Goal: Task Accomplishment & Management: Manage account settings

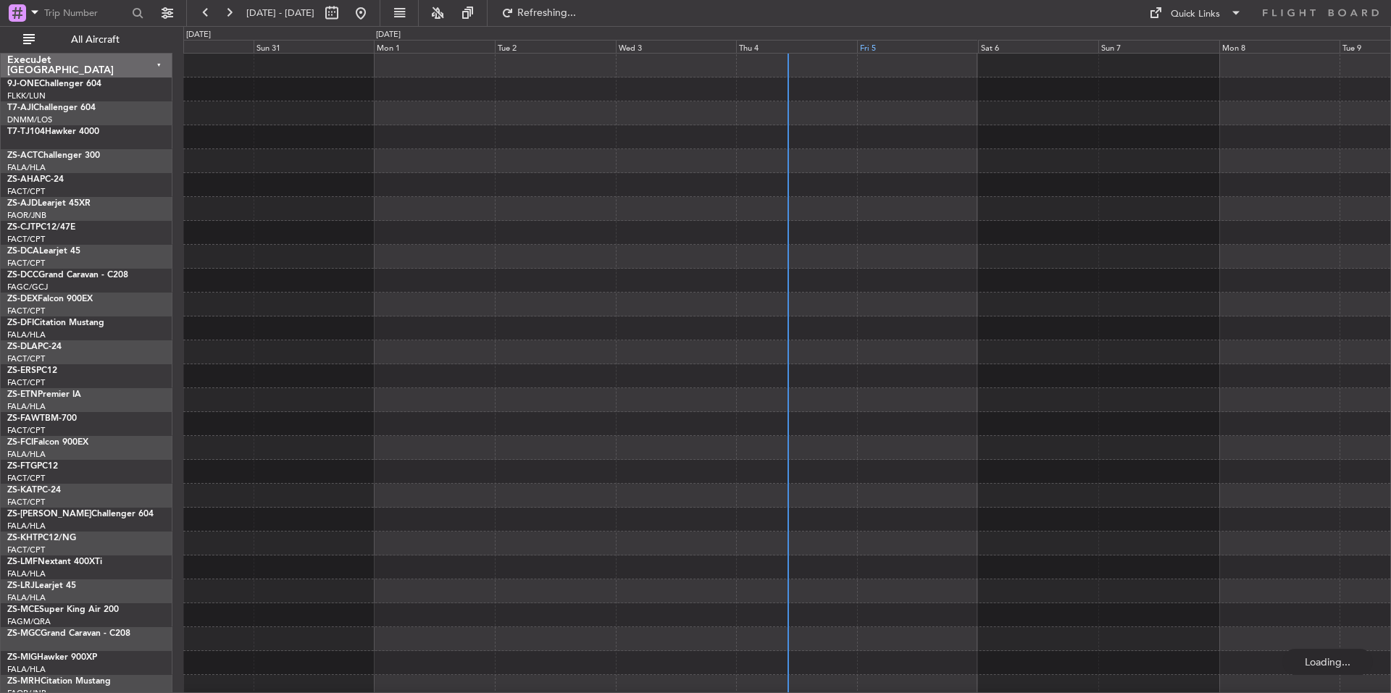
click at [891, 45] on div "Fri 5" at bounding box center [917, 46] width 121 height 13
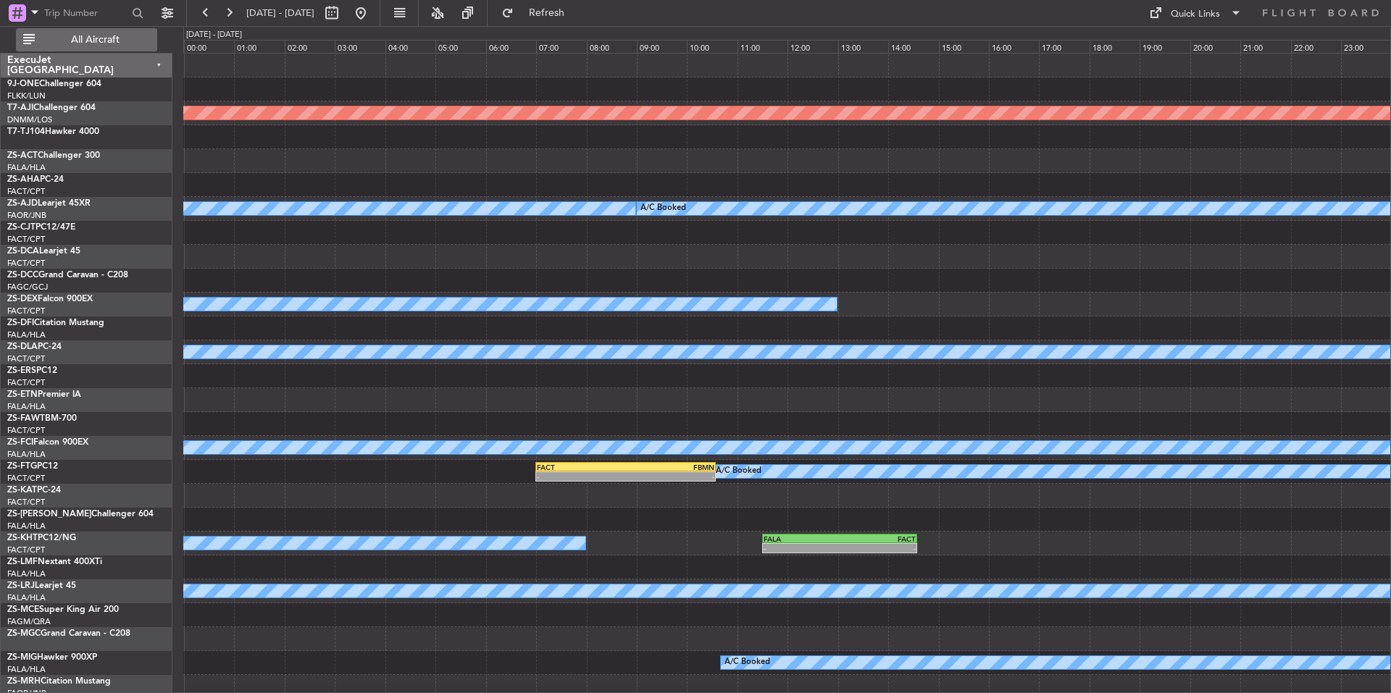
click at [77, 32] on button "All Aircraft" at bounding box center [86, 39] width 141 height 23
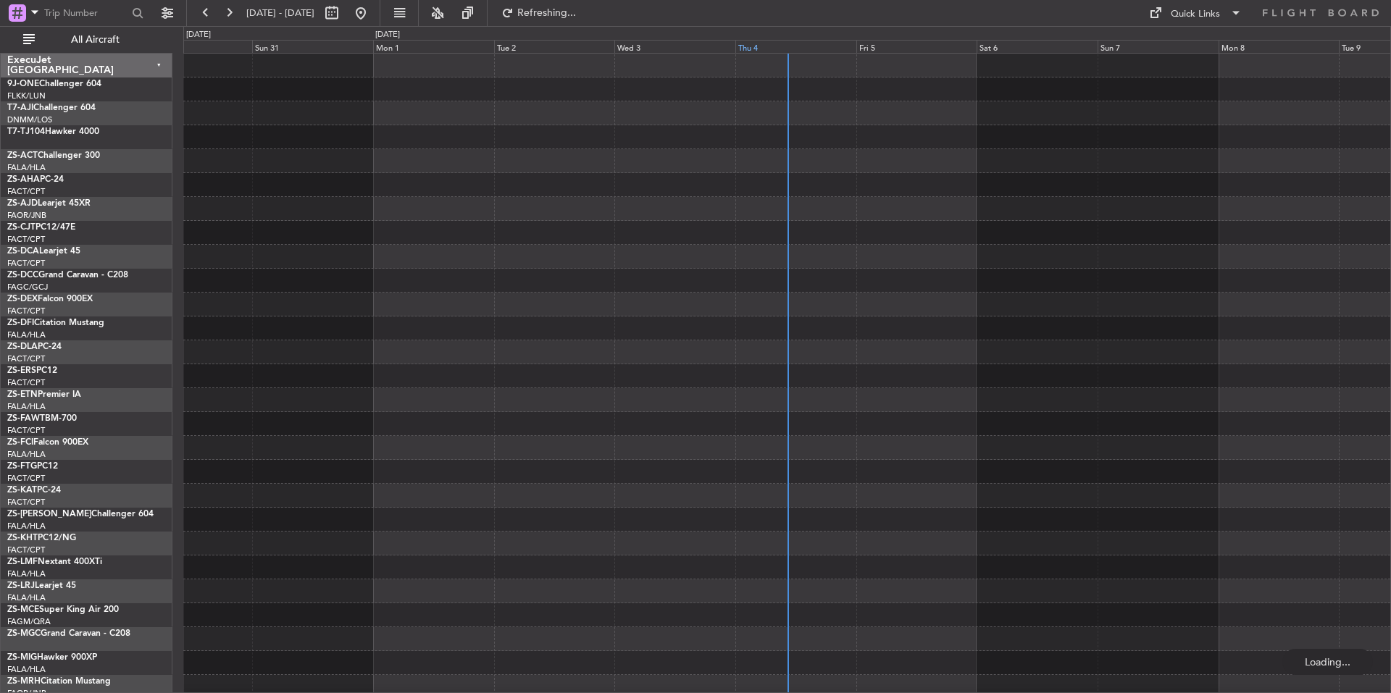
click at [831, 51] on div "Thu 4" at bounding box center [795, 46] width 121 height 13
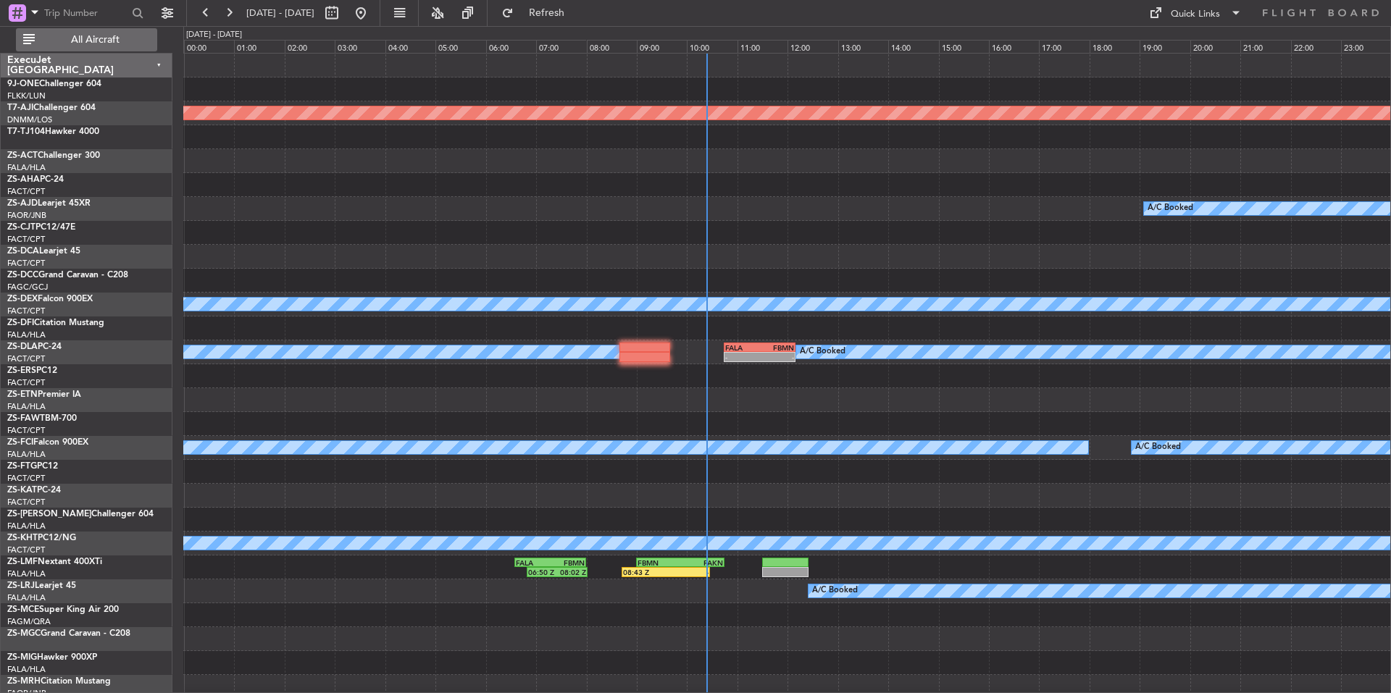
click at [120, 38] on span "All Aircraft" at bounding box center [95, 40] width 115 height 10
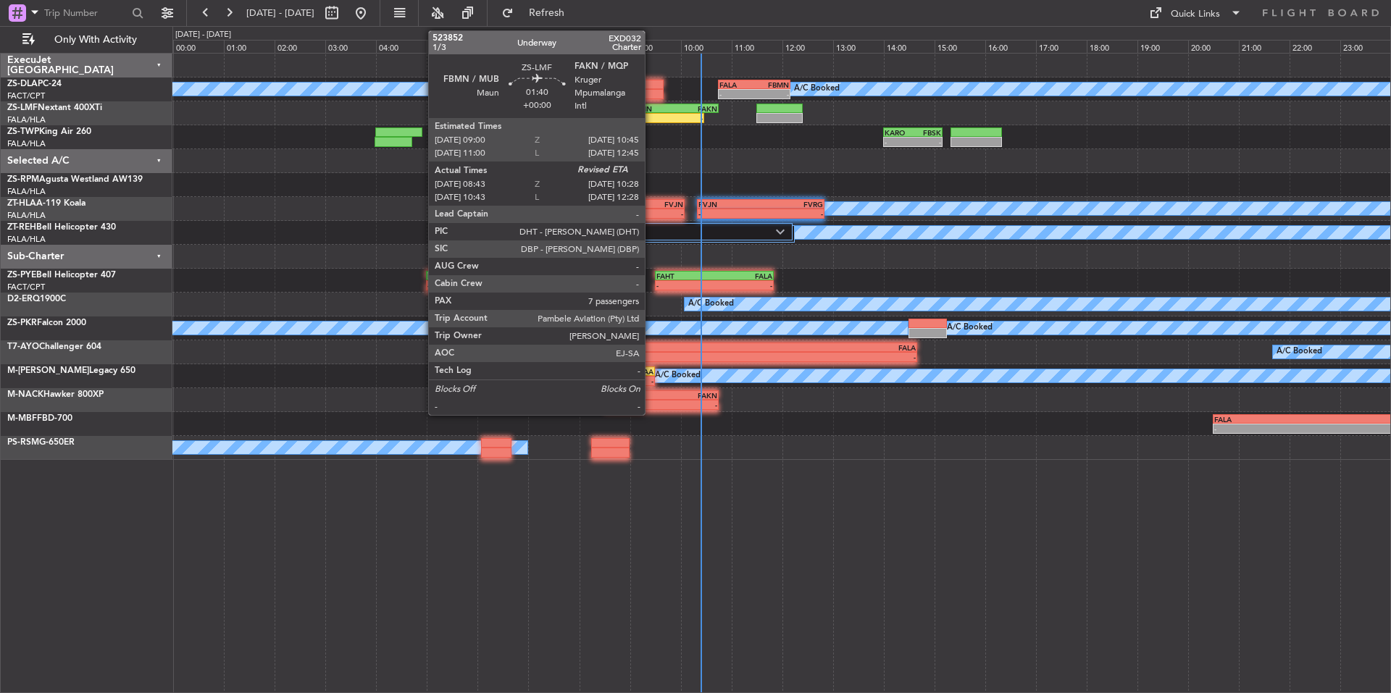
click at [651, 107] on div "FBMN" at bounding box center [652, 108] width 43 height 9
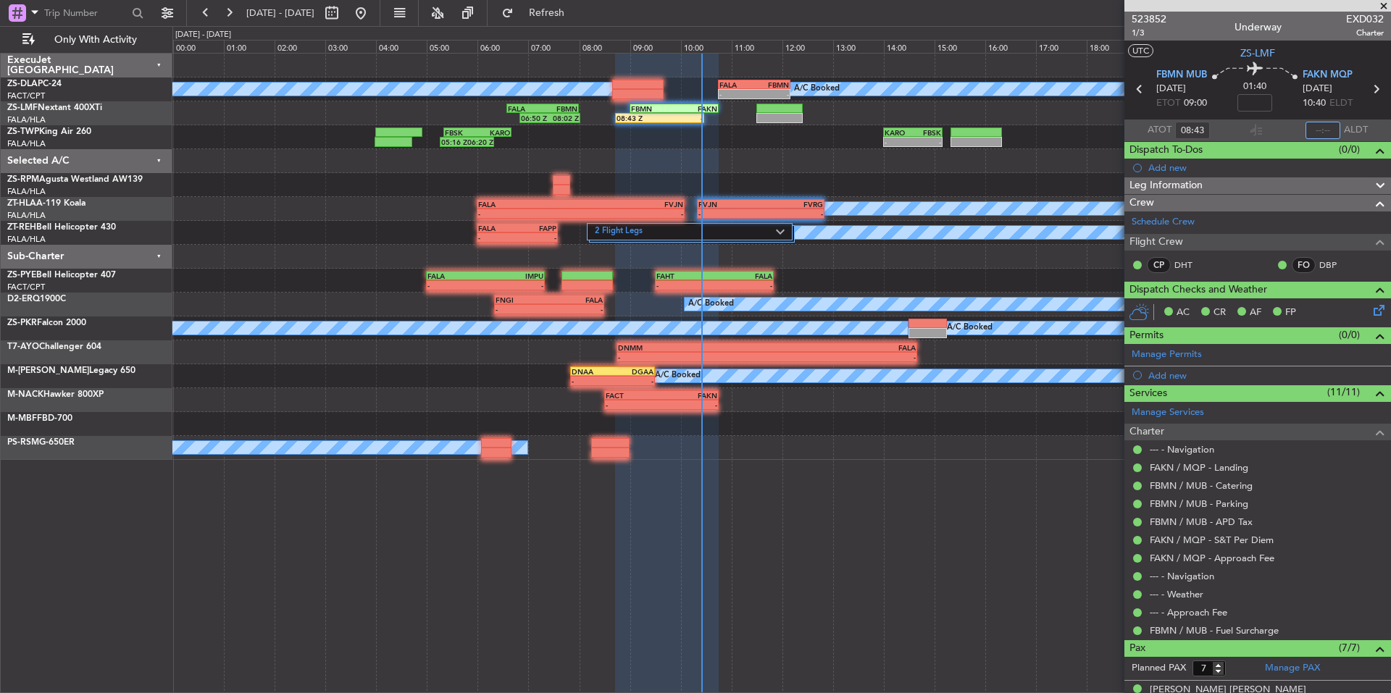
click at [1308, 130] on input "text" at bounding box center [1322, 130] width 35 height 17
type input "10:08"
click at [1378, 5] on span at bounding box center [1383, 6] width 14 height 13
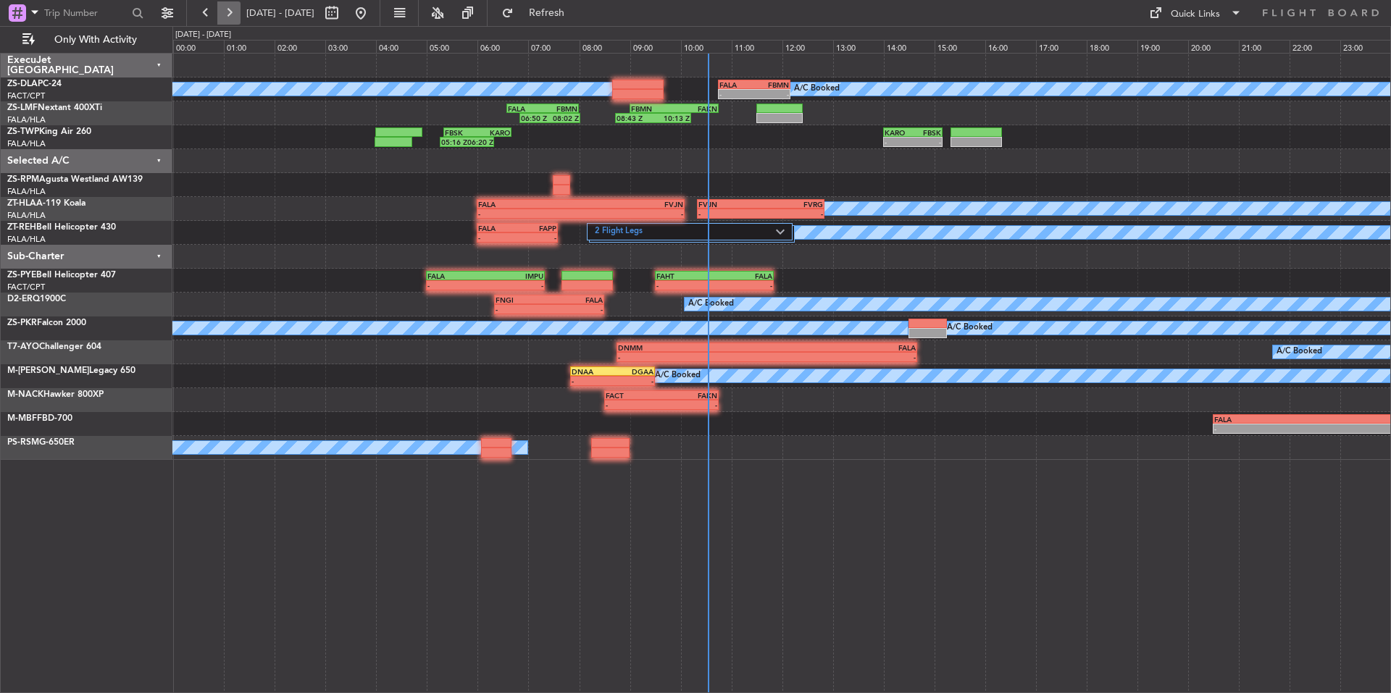
click at [225, 12] on button at bounding box center [228, 12] width 23 height 23
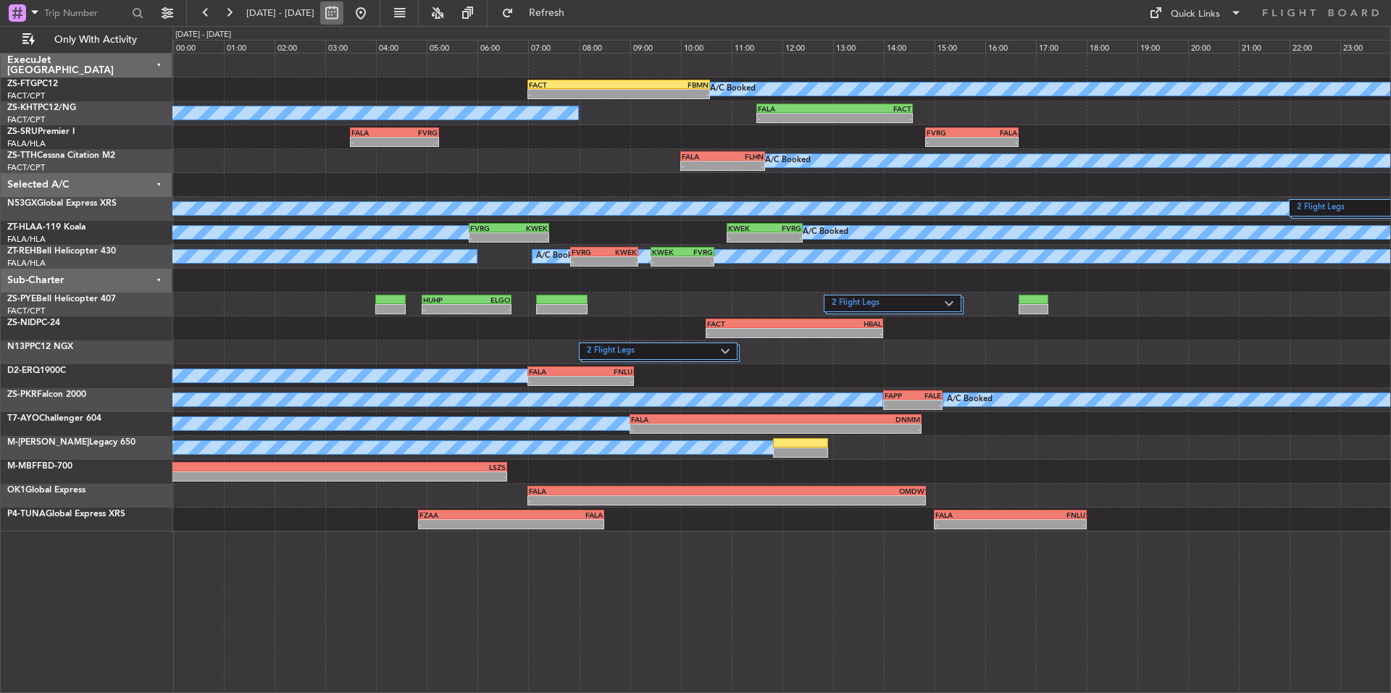
click at [343, 13] on button at bounding box center [331, 12] width 23 height 23
select select "9"
select select "2025"
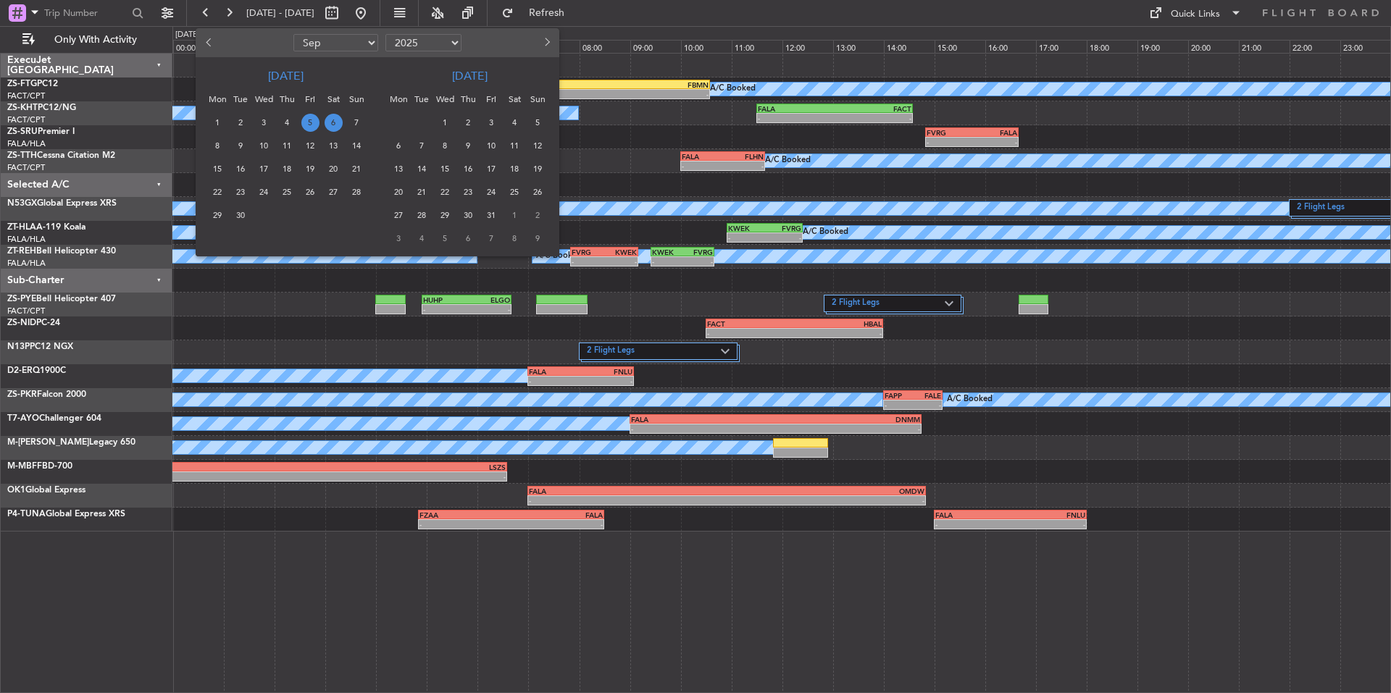
click at [204, 37] on button "Previous month" at bounding box center [209, 42] width 16 height 23
select select "7"
click at [309, 122] on span "4" at bounding box center [310, 123] width 18 height 18
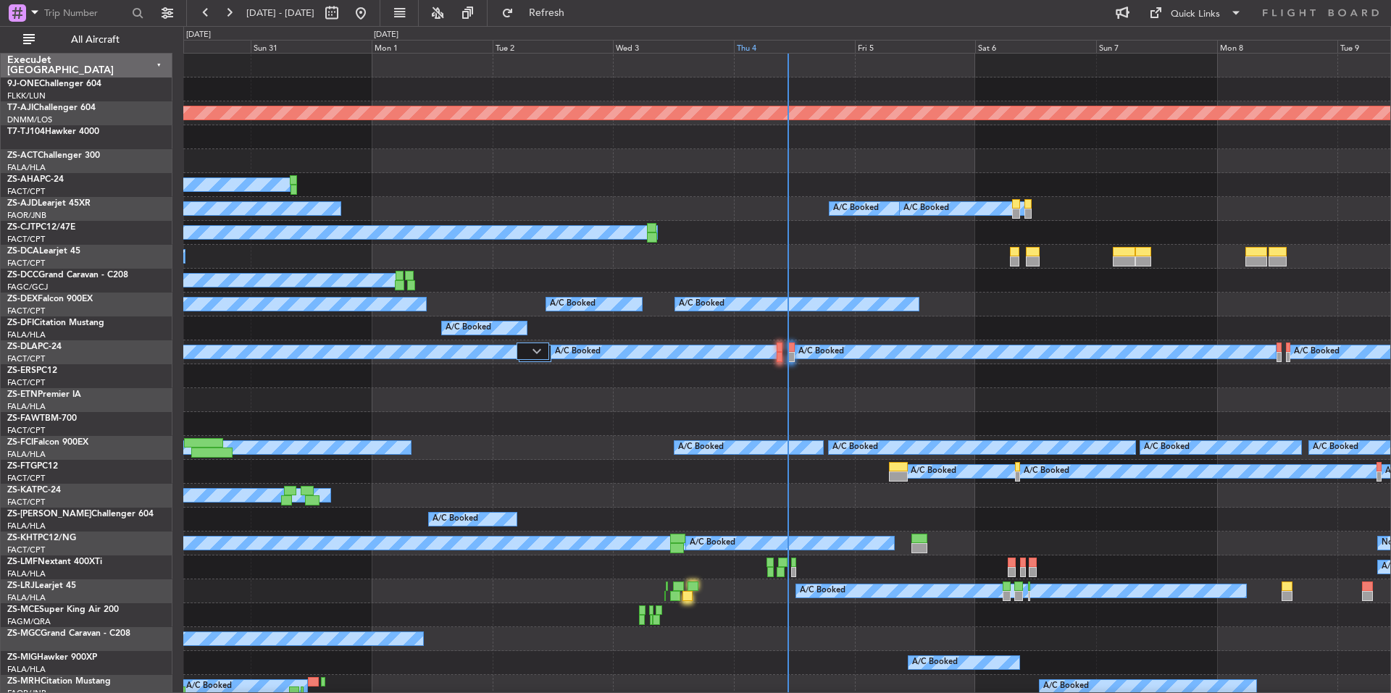
click at [757, 44] on div "Thu 4" at bounding box center [794, 46] width 121 height 13
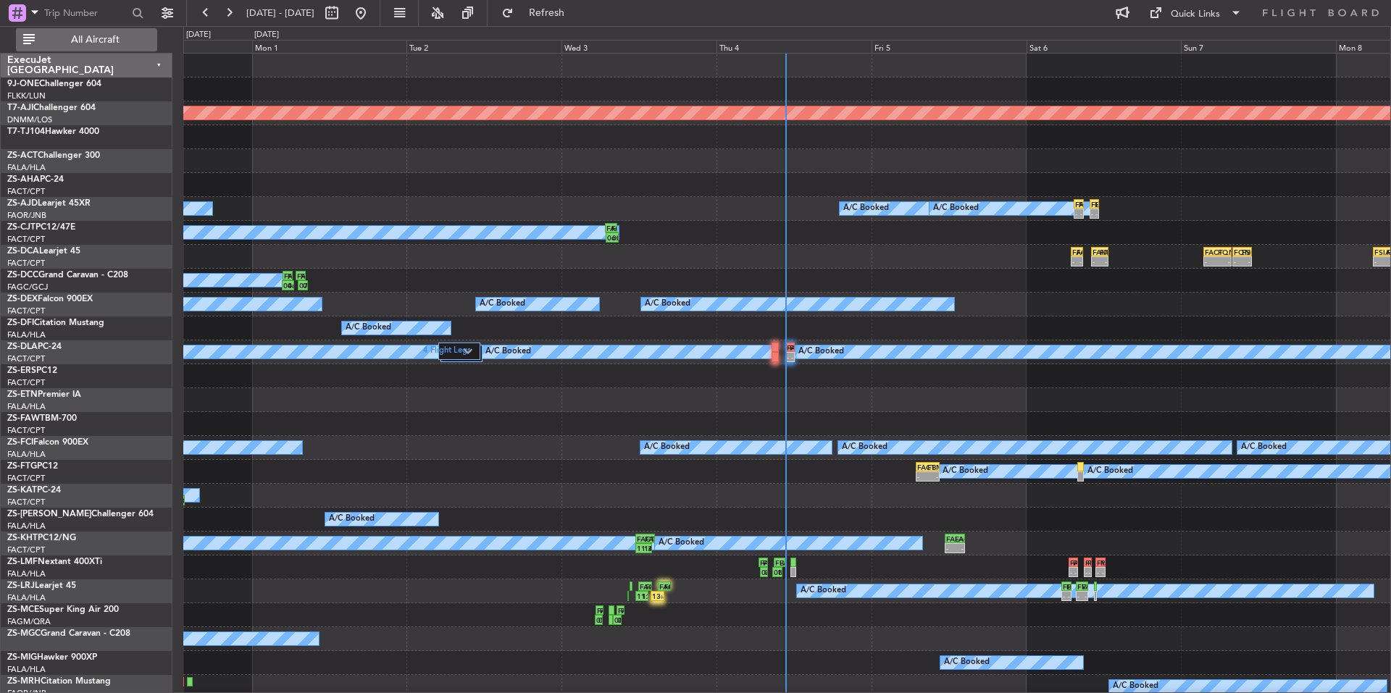
click at [125, 41] on span "All Aircraft" at bounding box center [95, 40] width 115 height 10
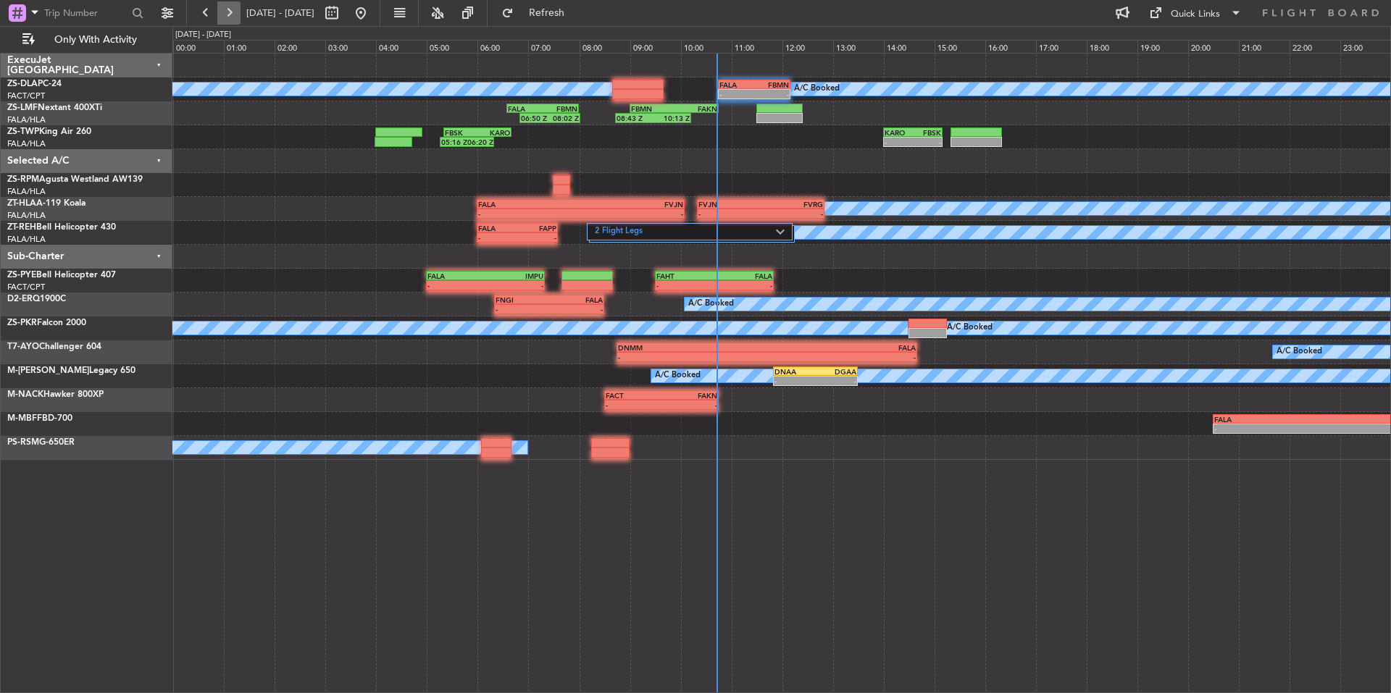
click at [227, 17] on button at bounding box center [228, 12] width 23 height 23
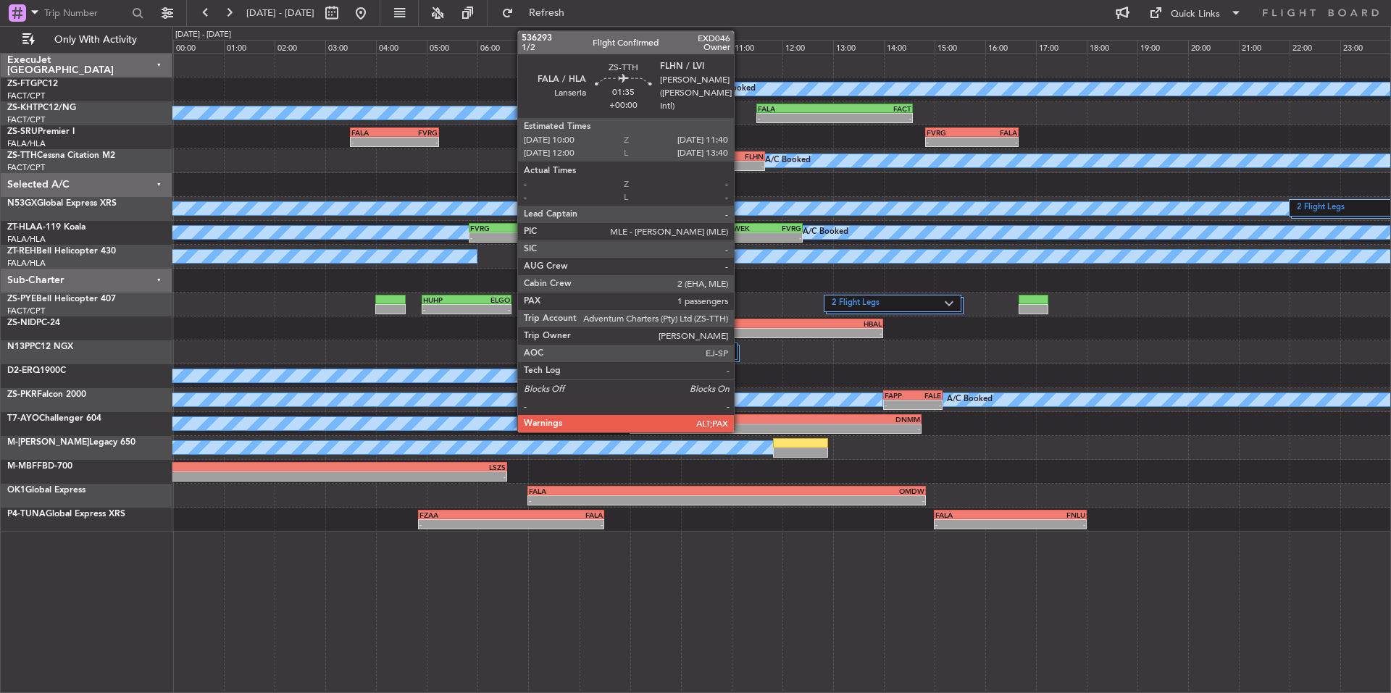
click at [737, 159] on div "FLHN" at bounding box center [742, 156] width 41 height 9
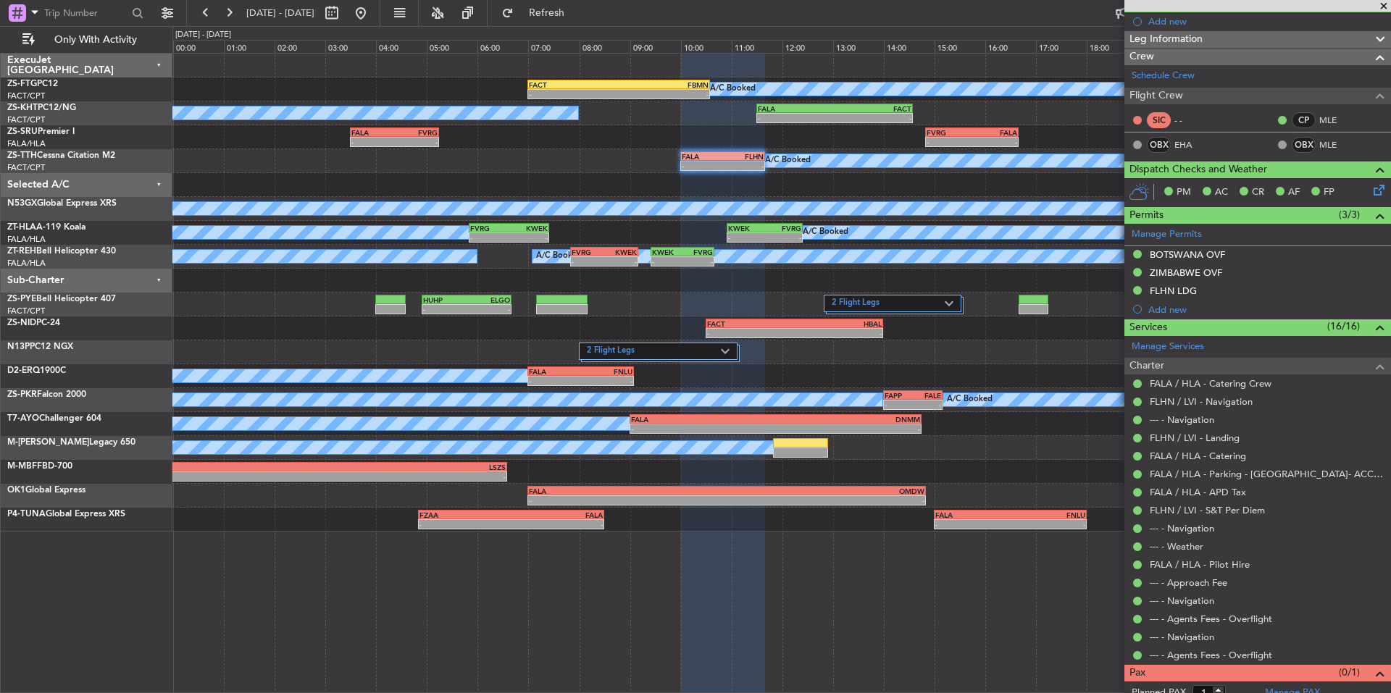
scroll to position [177, 0]
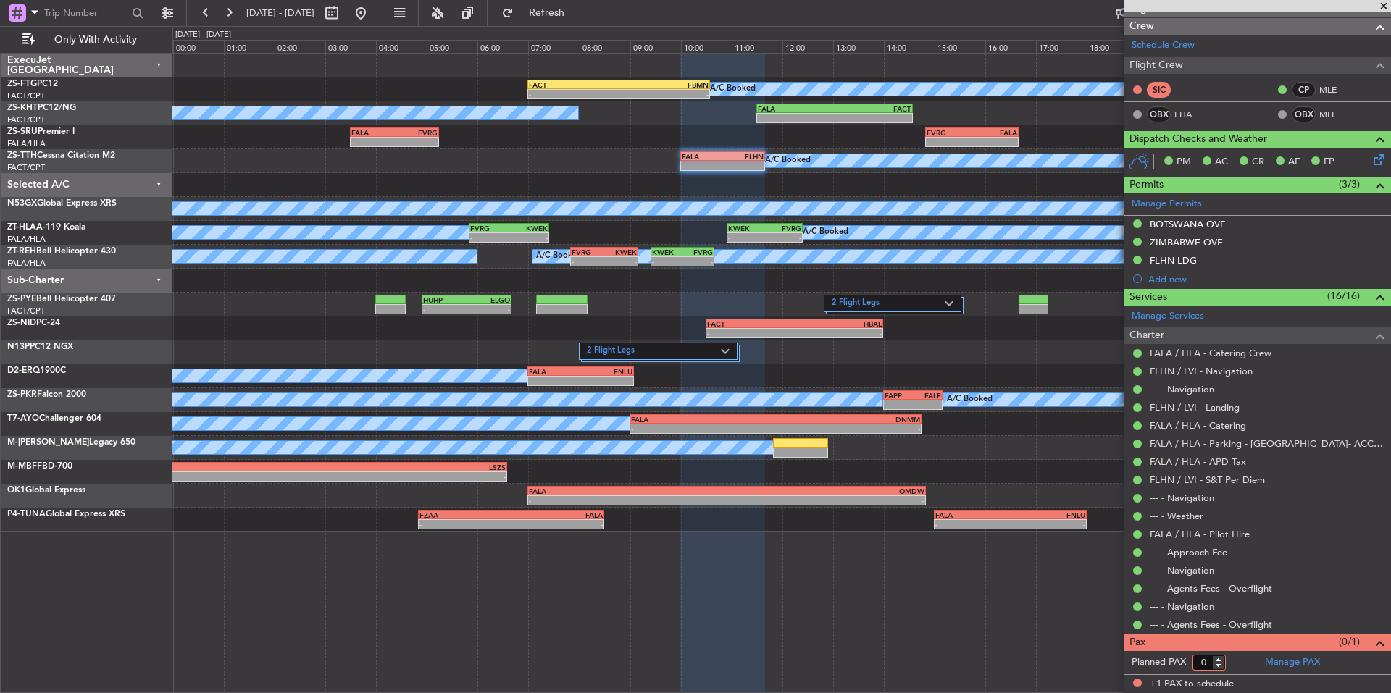
type input "0"
click at [1220, 665] on input "0" at bounding box center [1208, 663] width 33 height 16
click at [1229, 666] on form "Planned PAX 0" at bounding box center [1190, 662] width 133 height 23
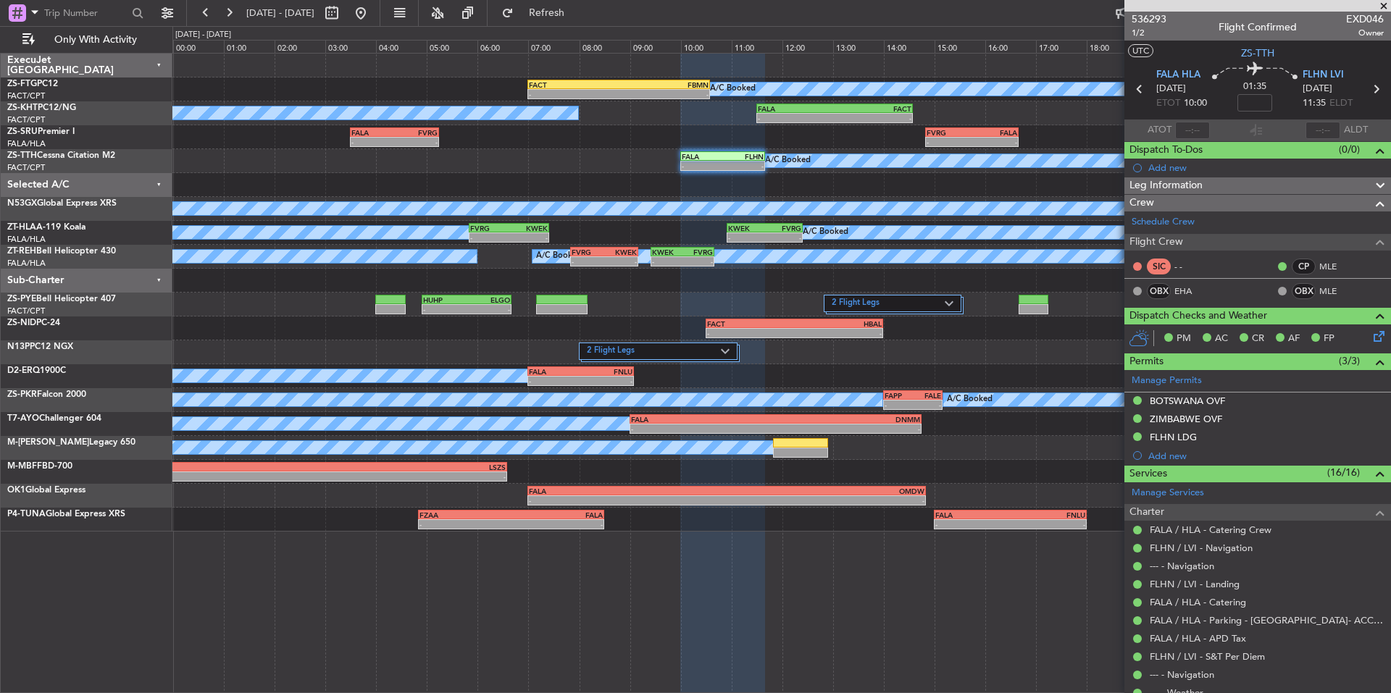
click at [1380, 7] on span at bounding box center [1383, 6] width 14 height 13
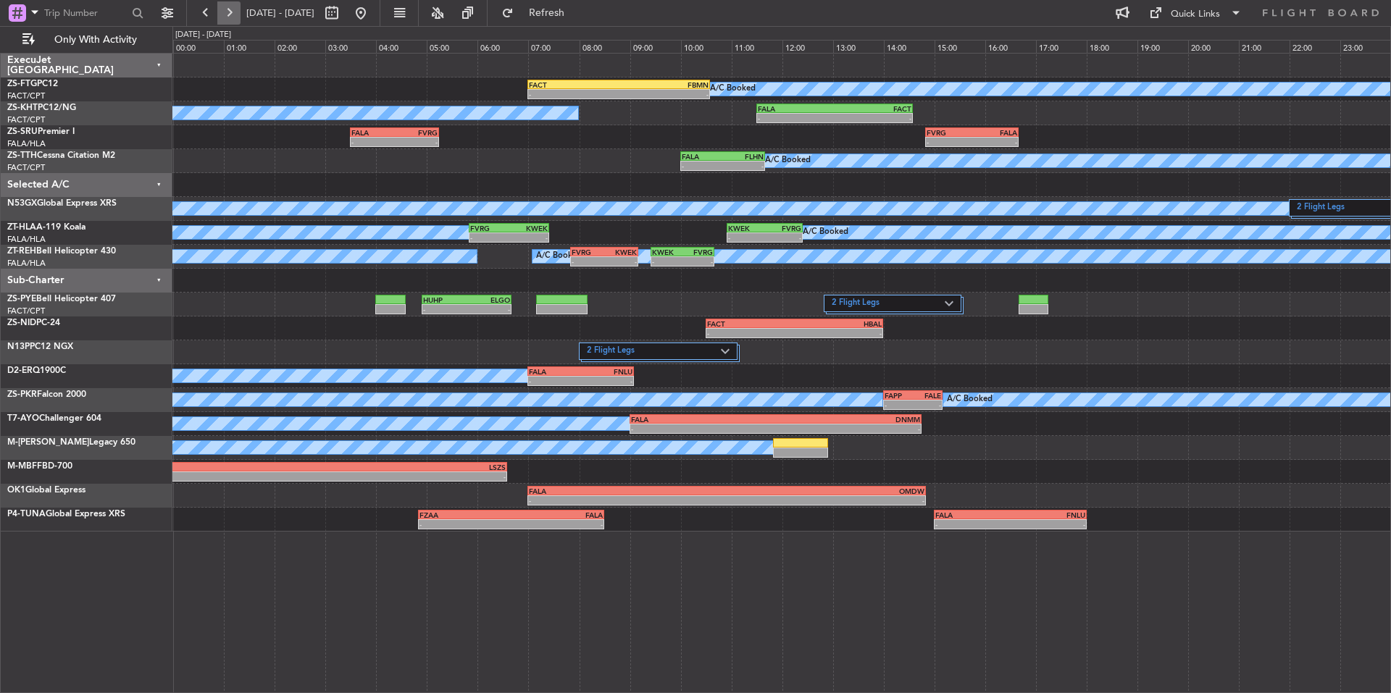
click at [223, 17] on button at bounding box center [228, 12] width 23 height 23
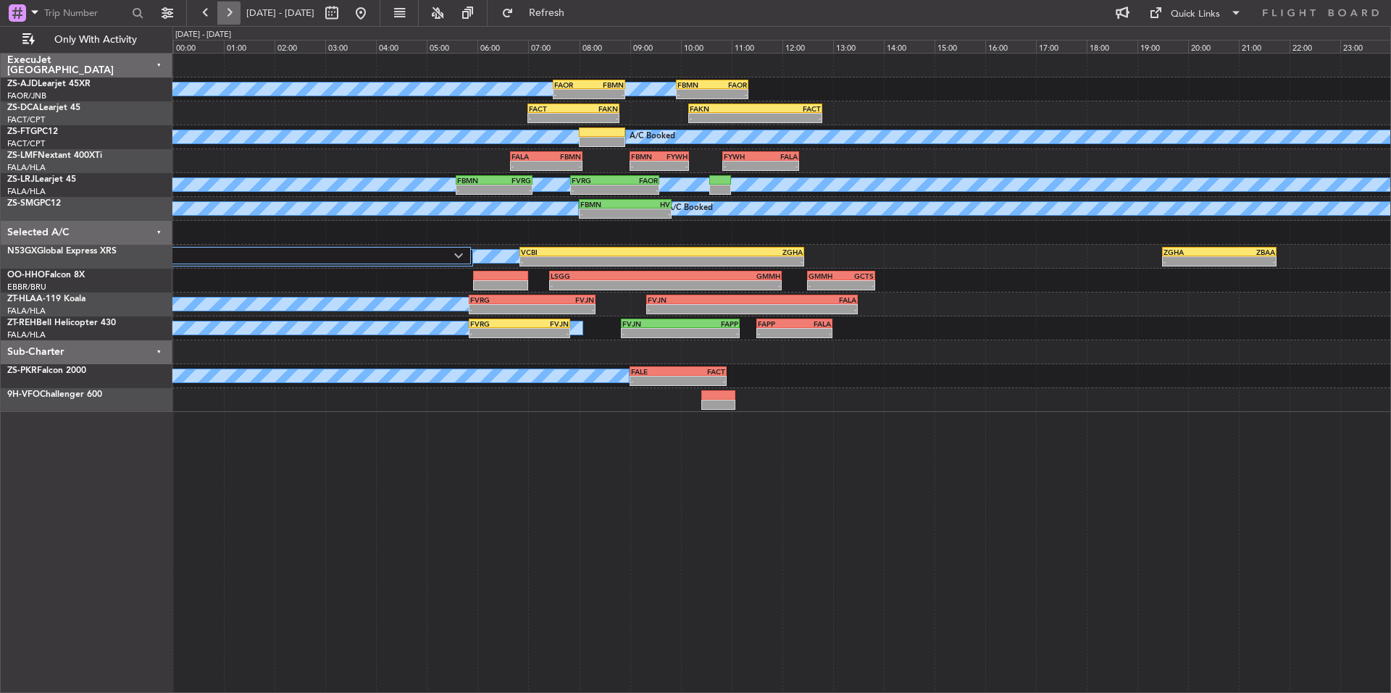
click at [231, 7] on button at bounding box center [228, 12] width 23 height 23
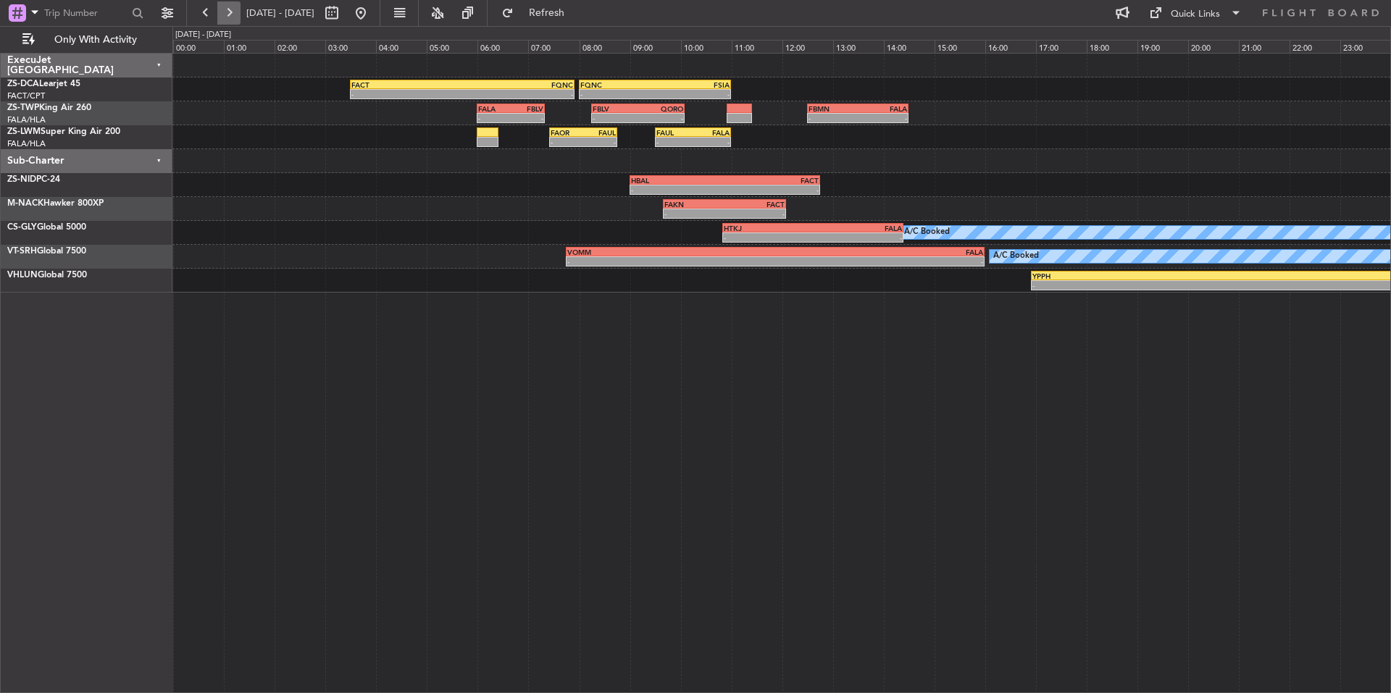
click at [231, 7] on button at bounding box center [228, 12] width 23 height 23
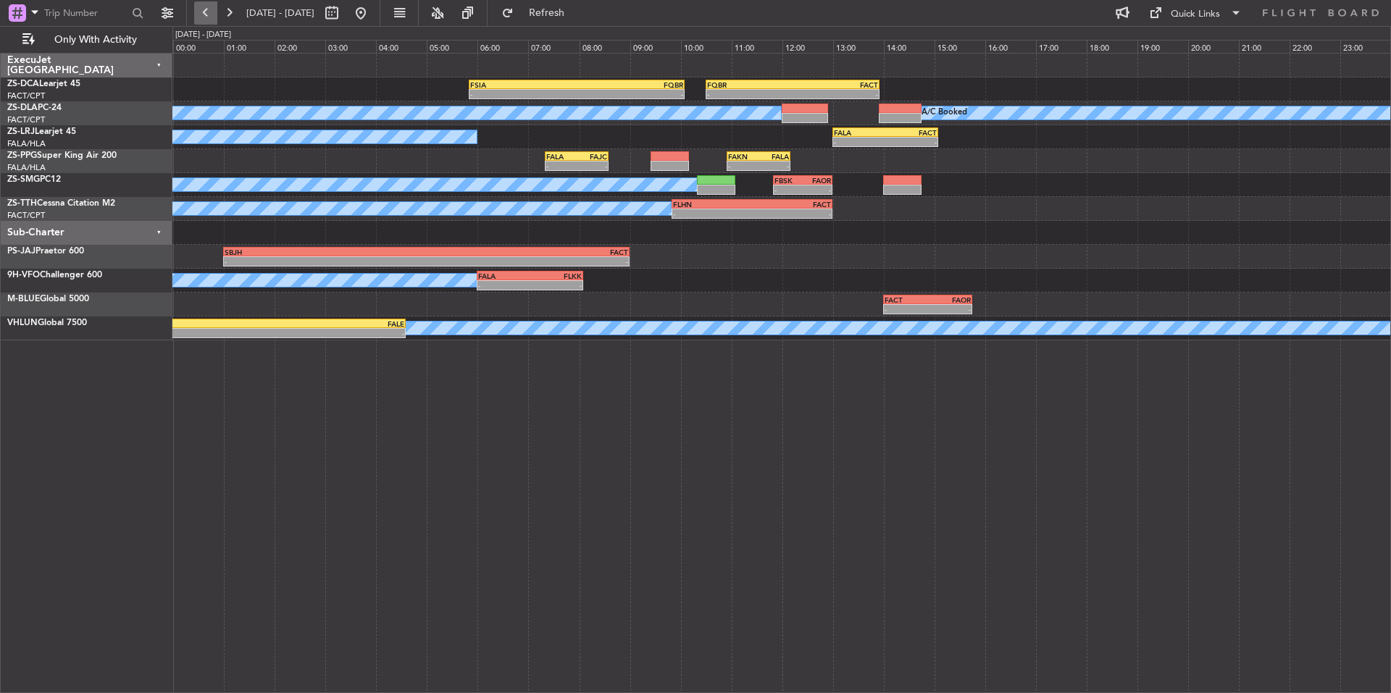
click at [209, 5] on button at bounding box center [205, 12] width 23 height 23
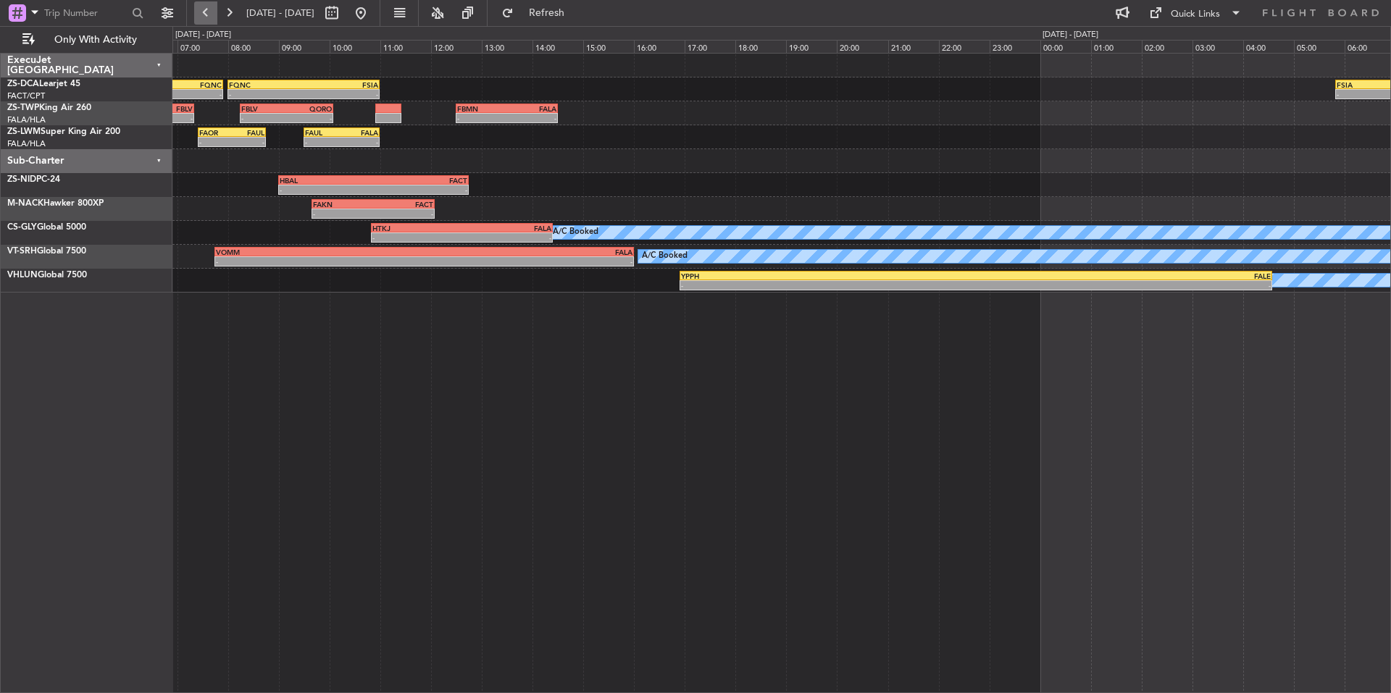
click at [209, 5] on button at bounding box center [205, 12] width 23 height 23
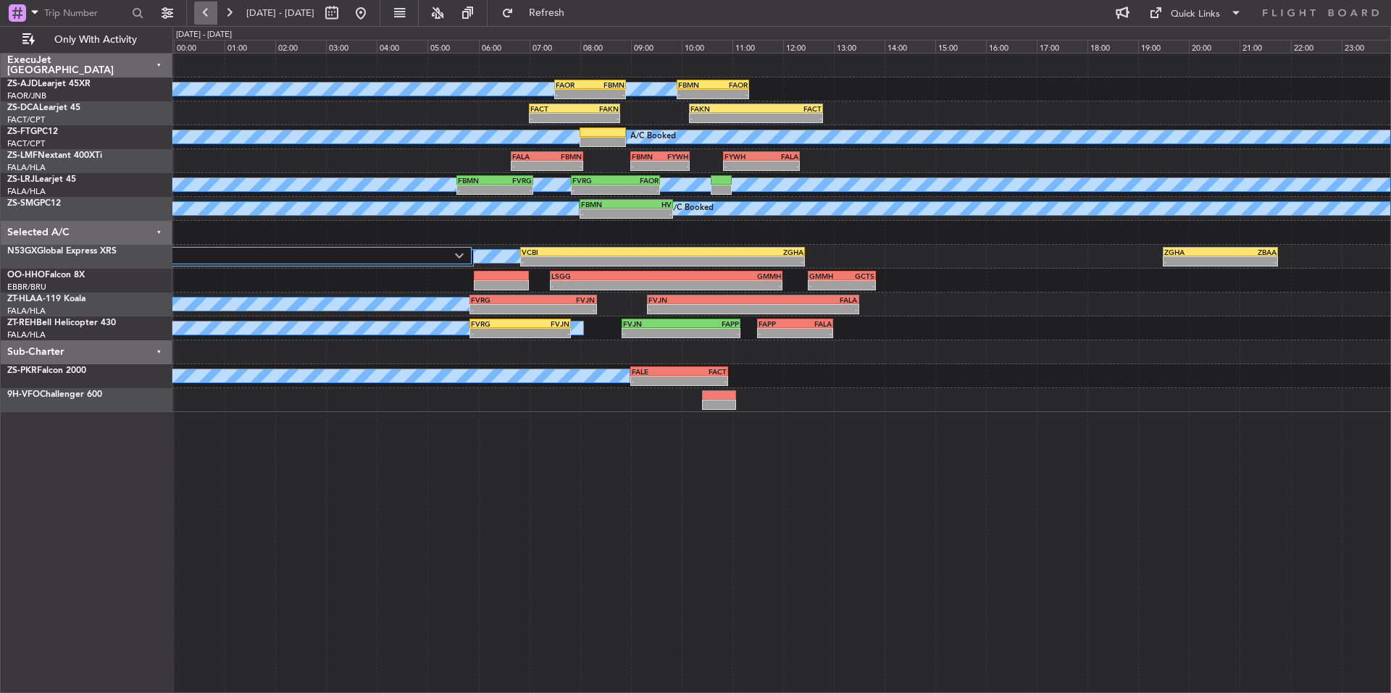
click at [209, 5] on button at bounding box center [205, 12] width 23 height 23
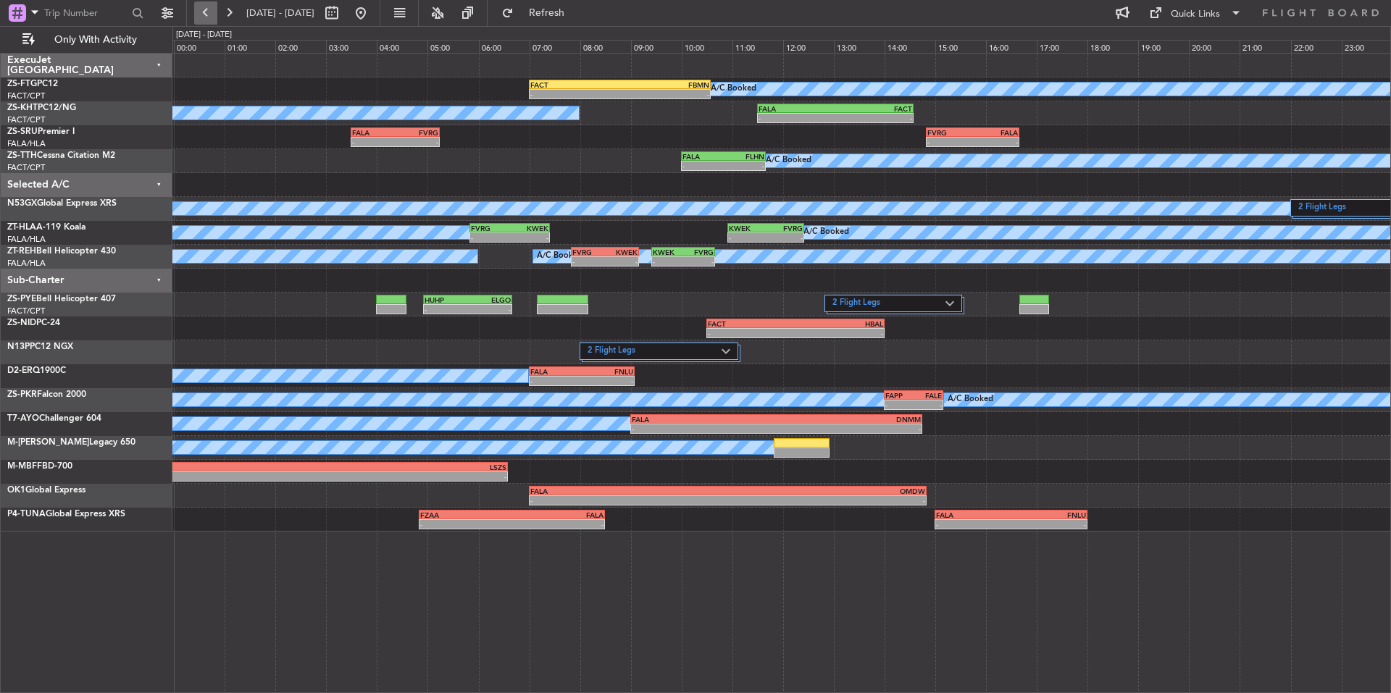
click at [211, 15] on button at bounding box center [205, 12] width 23 height 23
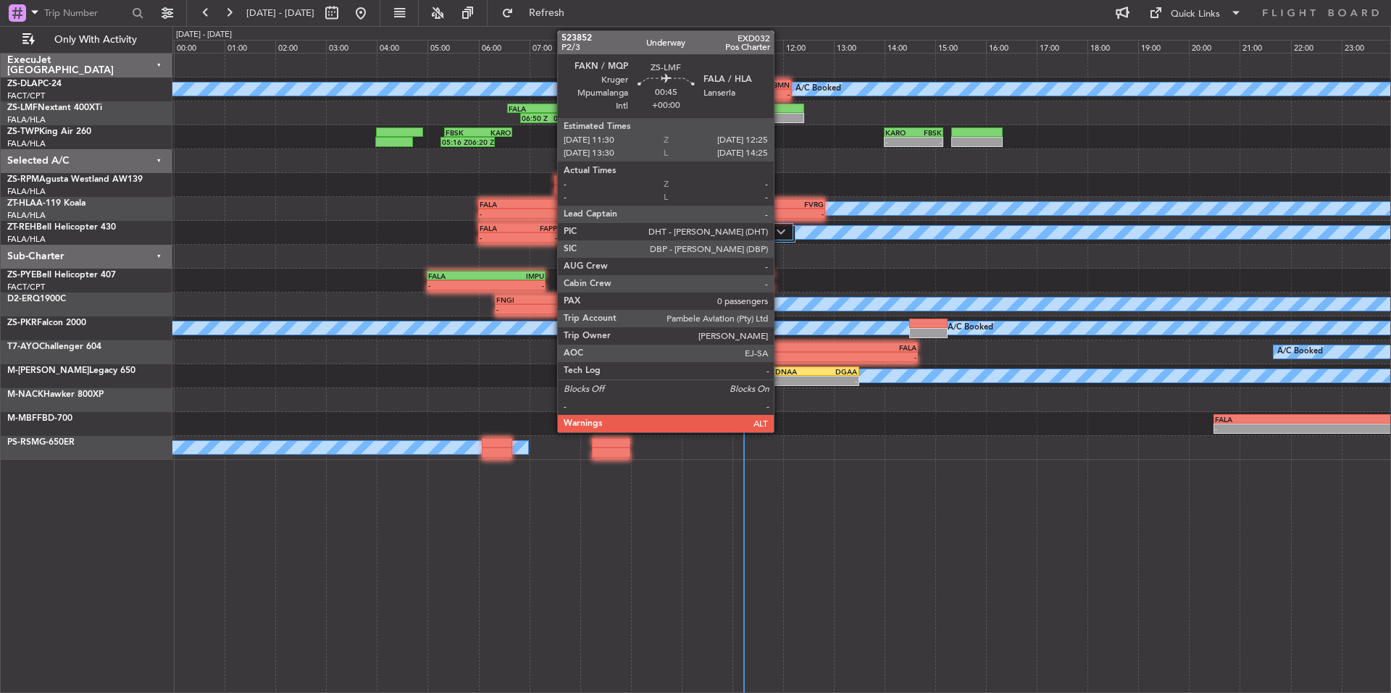
click at [780, 114] on div at bounding box center [780, 118] width 47 height 10
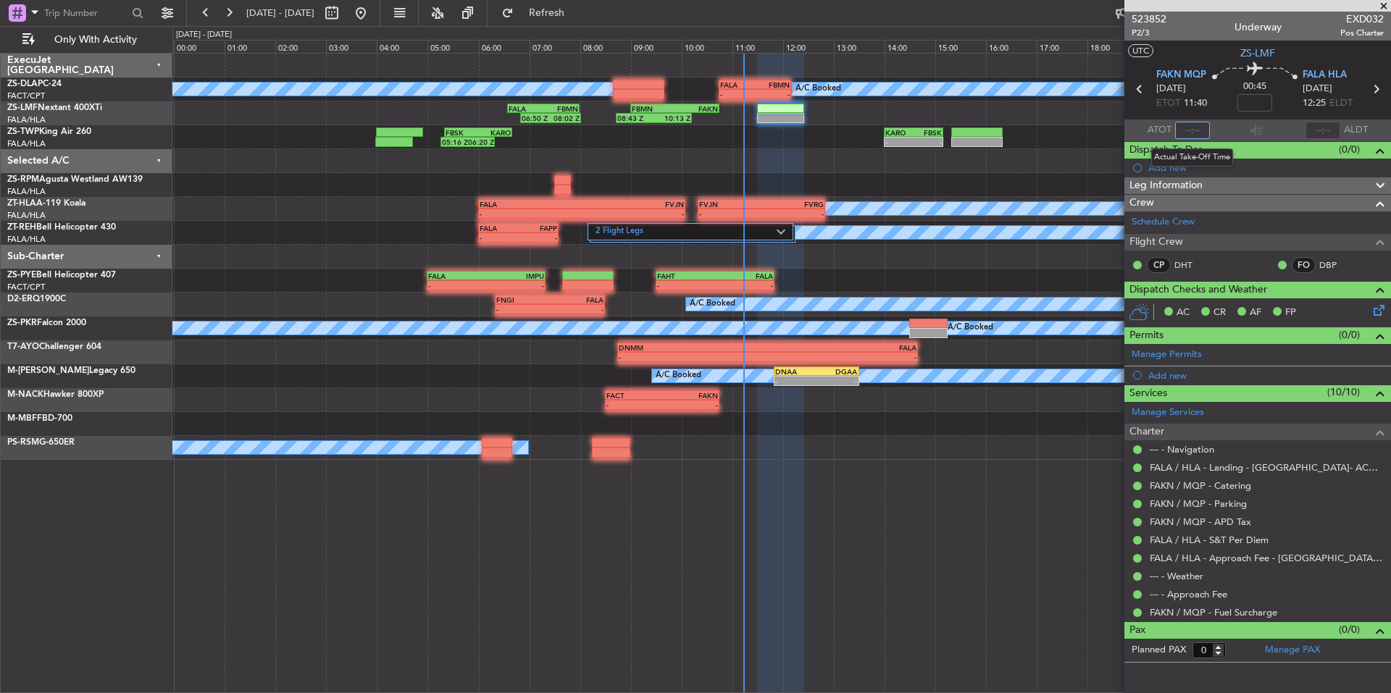
click at [1194, 131] on input "text" at bounding box center [1192, 130] width 35 height 17
type input "10:56"
click at [1383, 6] on span at bounding box center [1383, 6] width 14 height 13
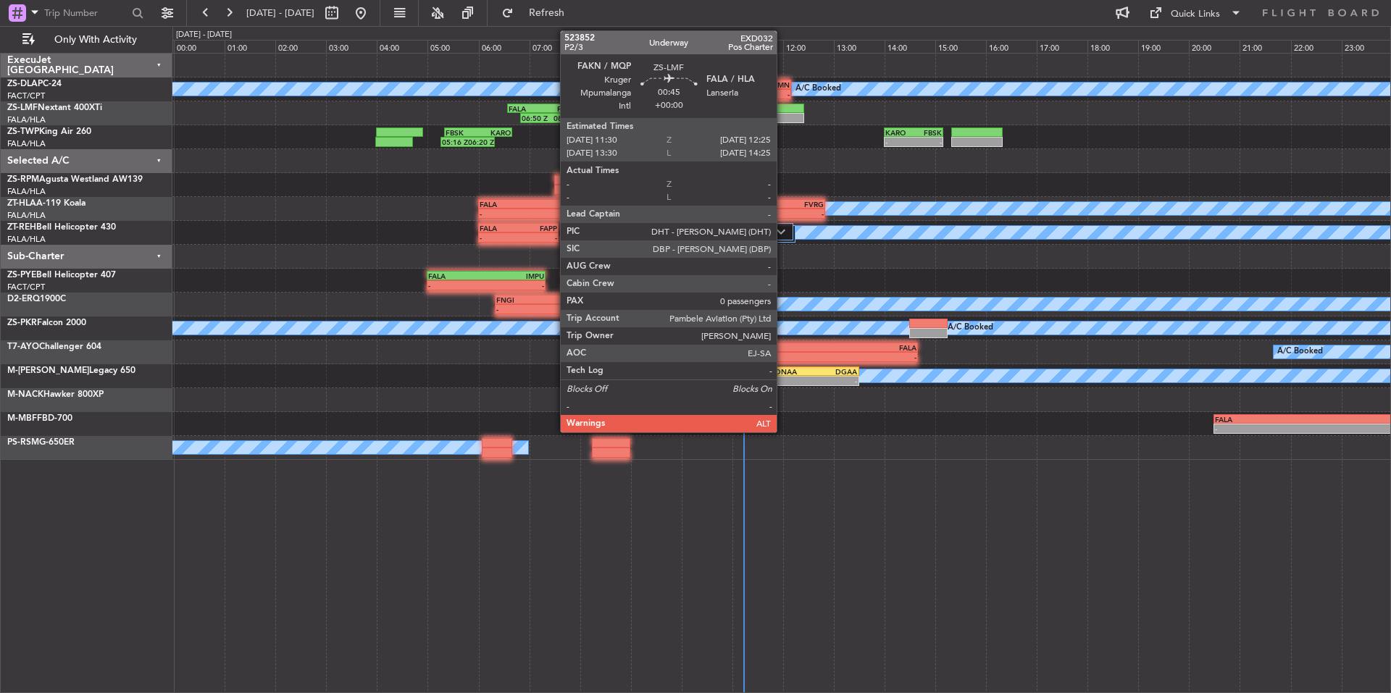
click at [783, 120] on div at bounding box center [780, 118] width 47 height 10
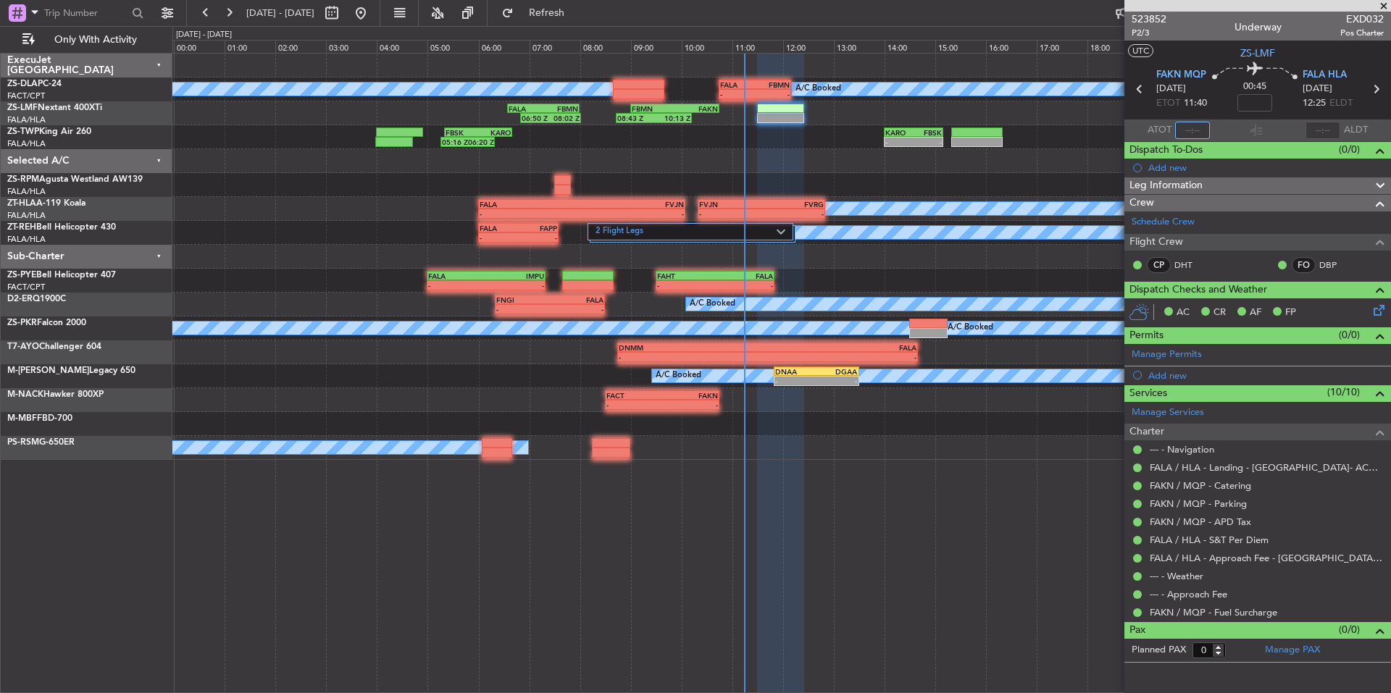
click at [1192, 123] on input "text" at bounding box center [1192, 130] width 35 height 17
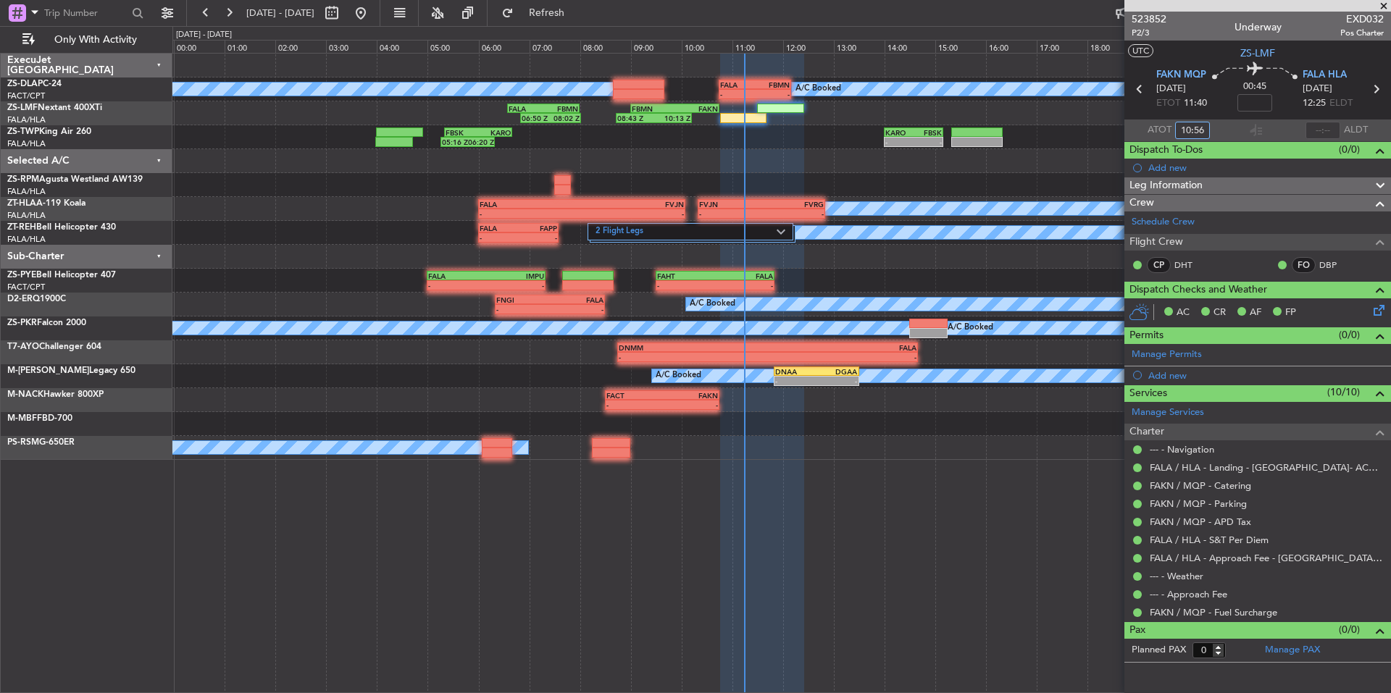
type input "10:56"
click at [1381, 5] on span at bounding box center [1383, 6] width 14 height 13
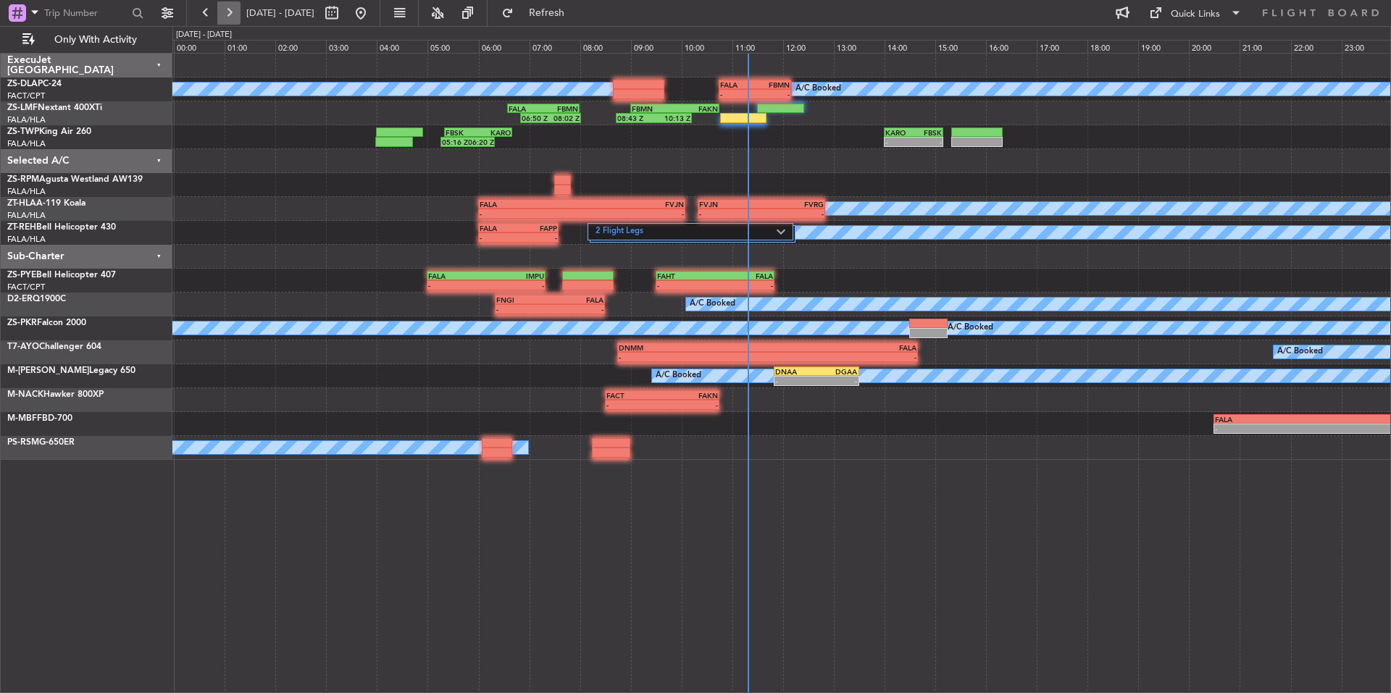
click at [237, 12] on button at bounding box center [228, 12] width 23 height 23
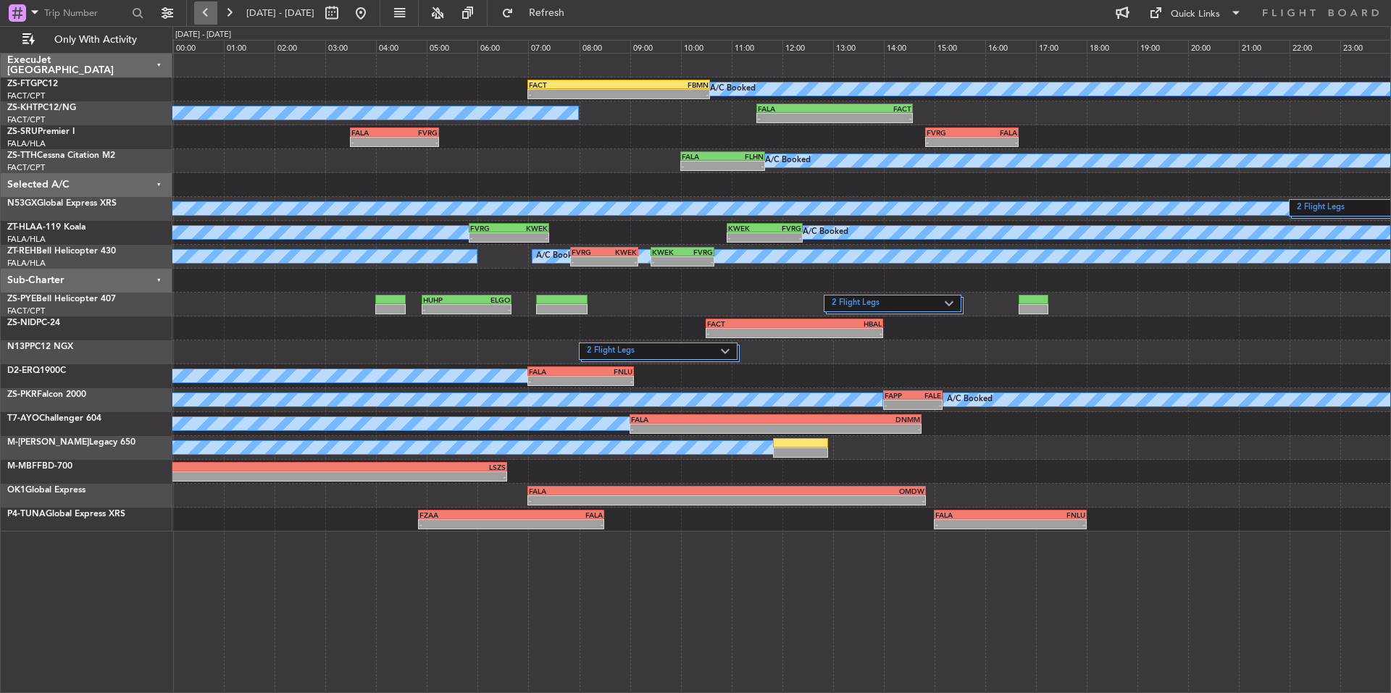
click at [210, 12] on button at bounding box center [205, 12] width 23 height 23
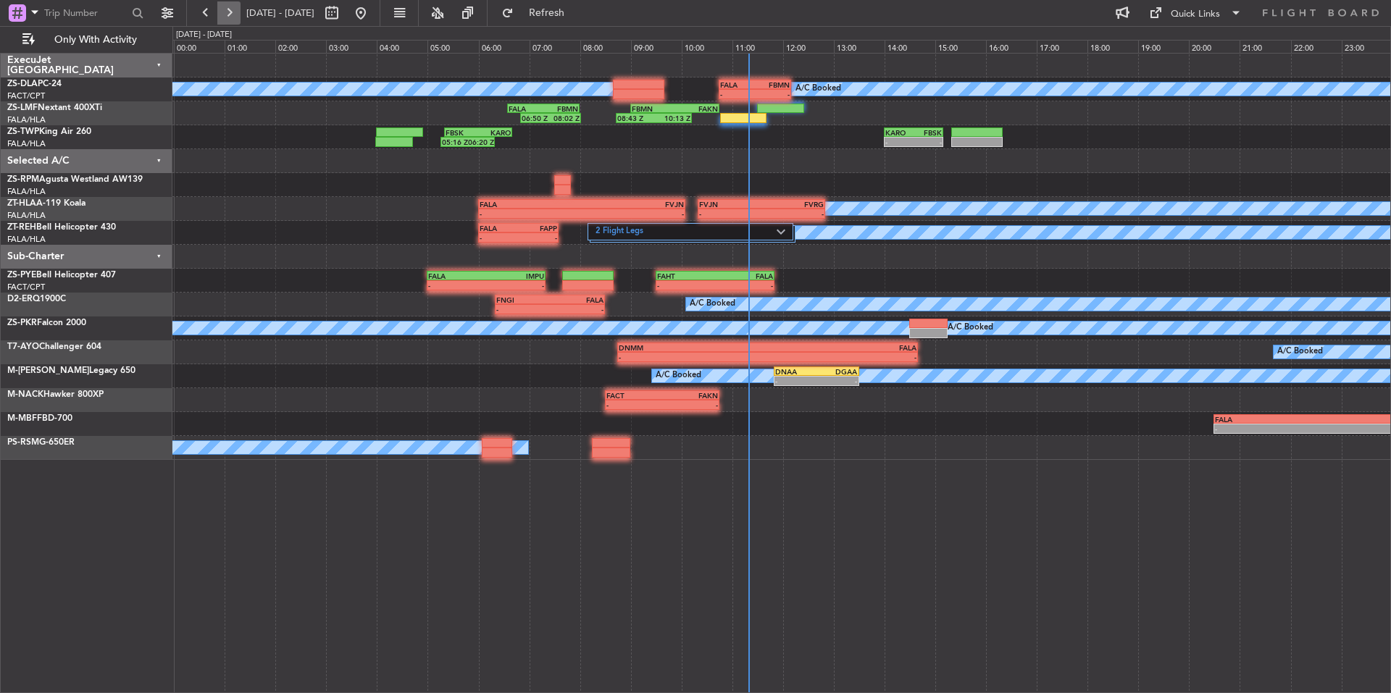
click at [235, 14] on button at bounding box center [228, 12] width 23 height 23
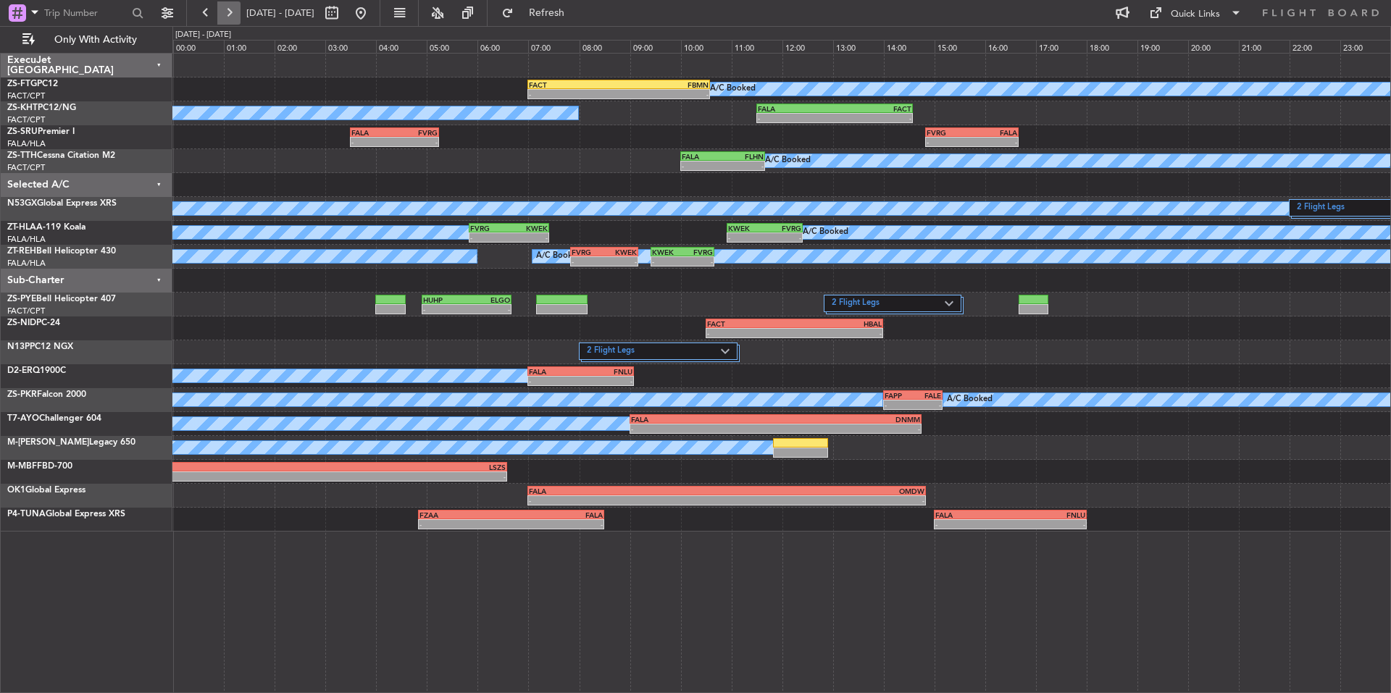
click at [234, 15] on button at bounding box center [228, 12] width 23 height 23
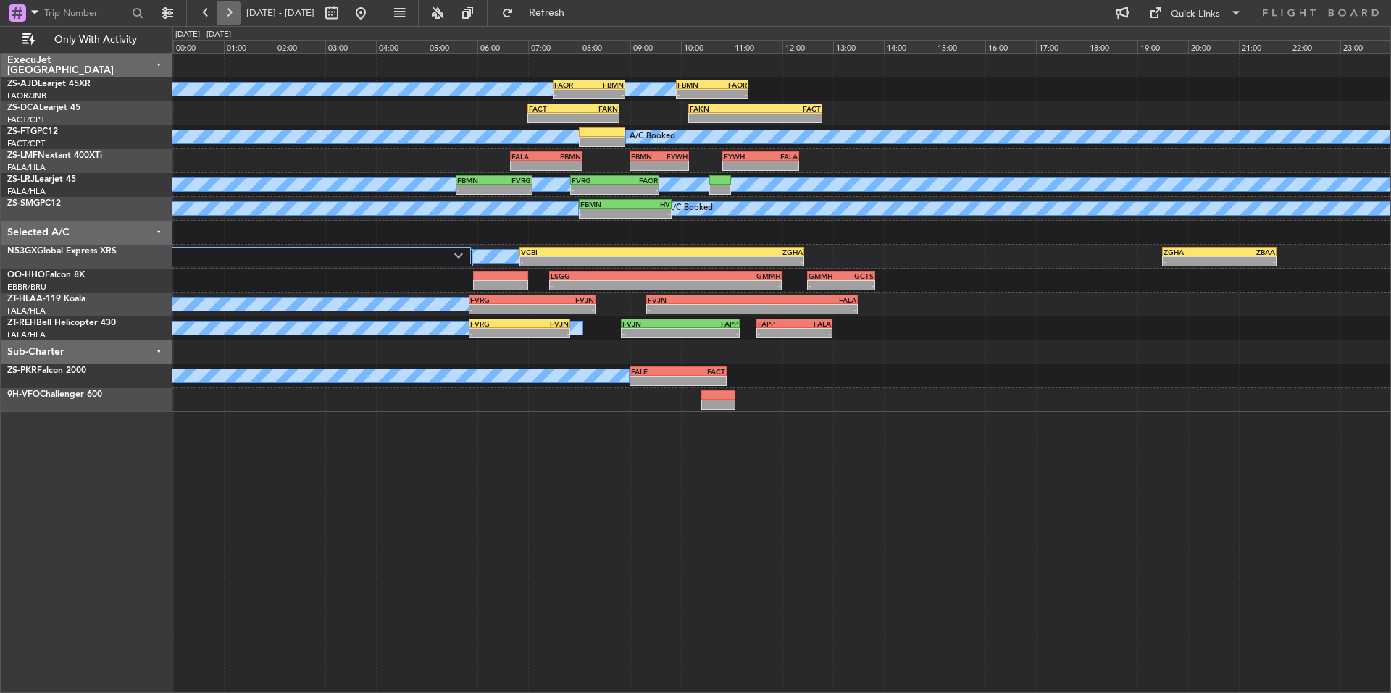
click at [230, 9] on button at bounding box center [228, 12] width 23 height 23
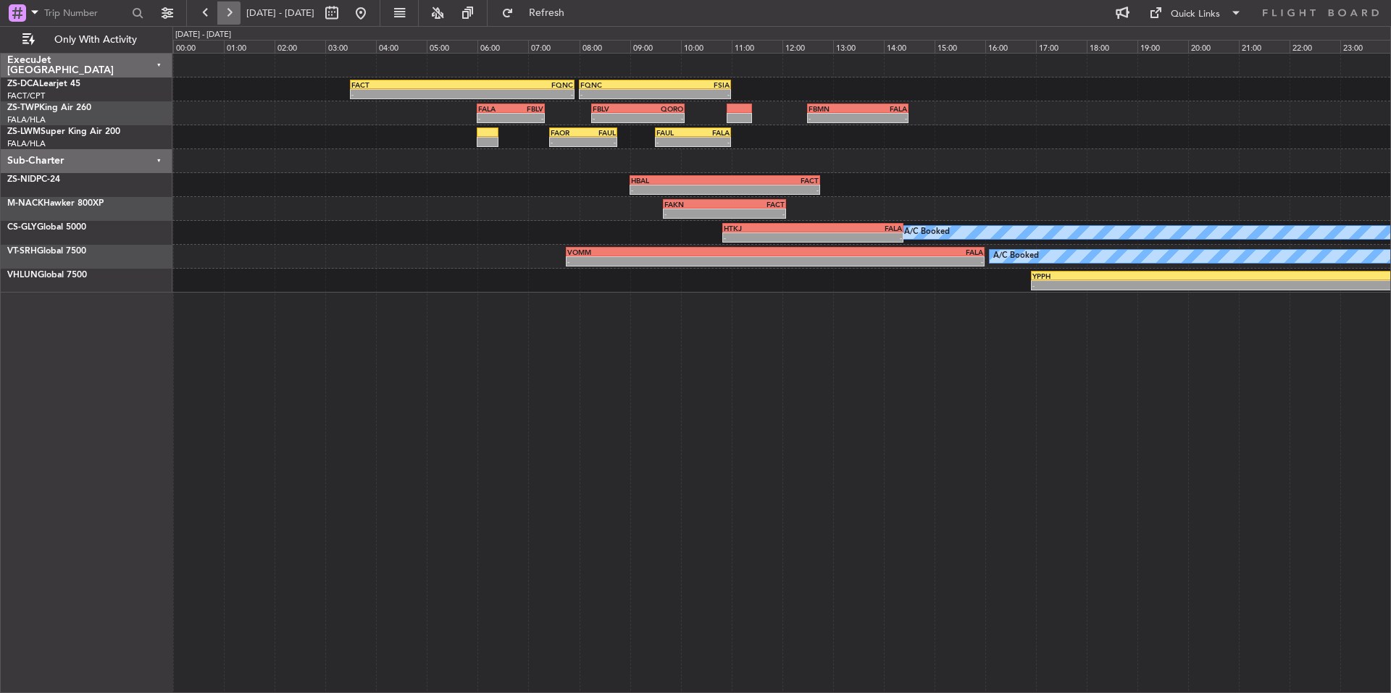
click at [230, 9] on button at bounding box center [228, 12] width 23 height 23
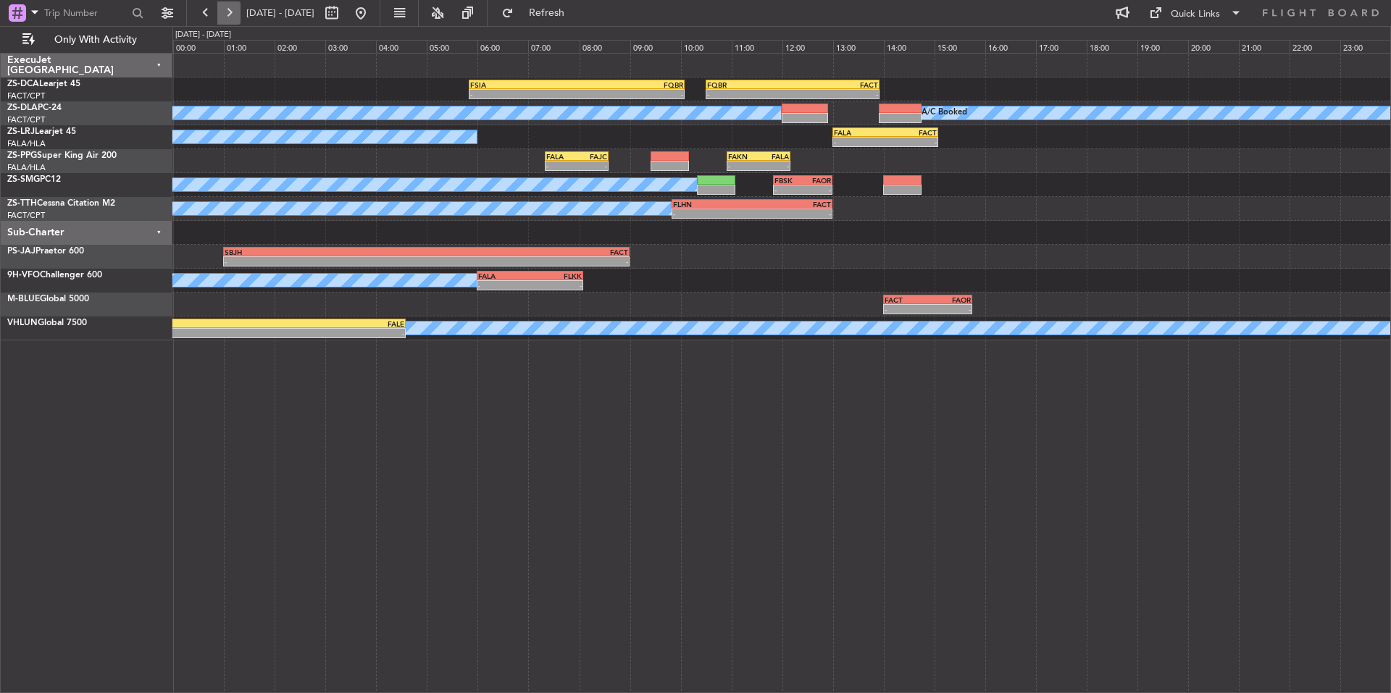
click at [230, 9] on button at bounding box center [228, 12] width 23 height 23
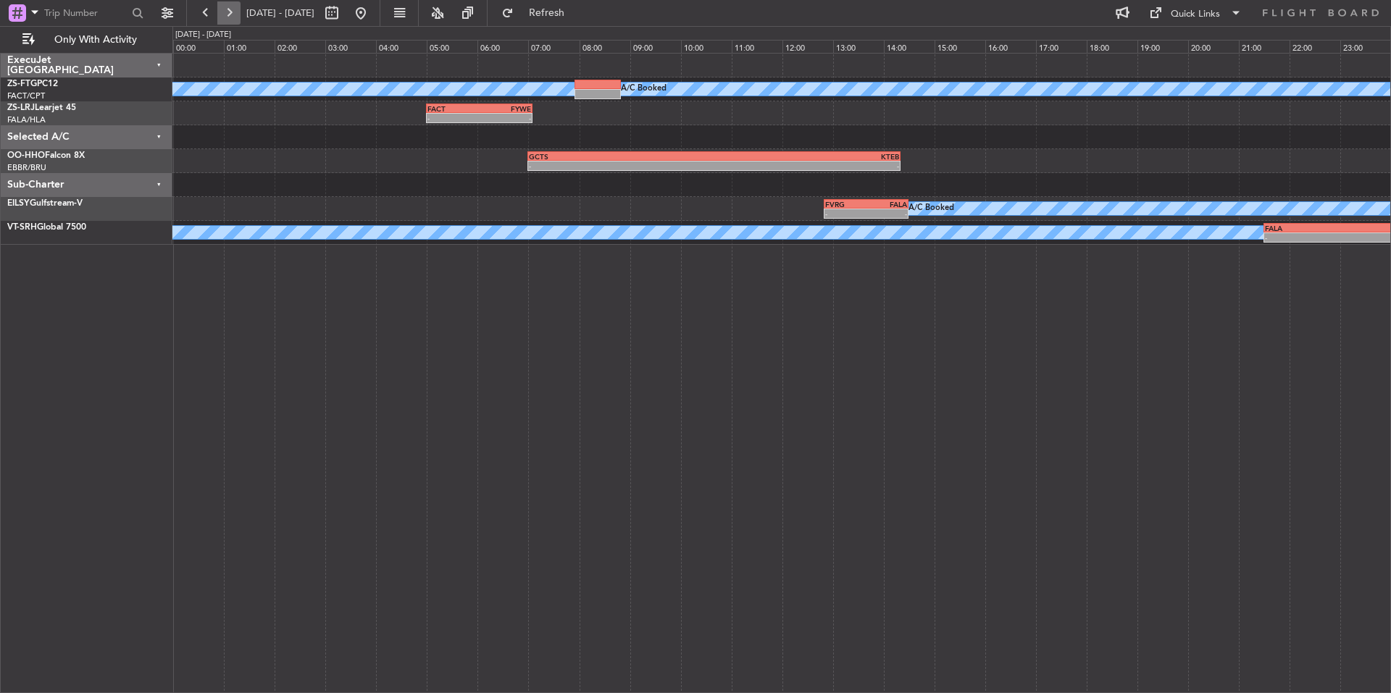
click at [230, 9] on button at bounding box center [228, 12] width 23 height 23
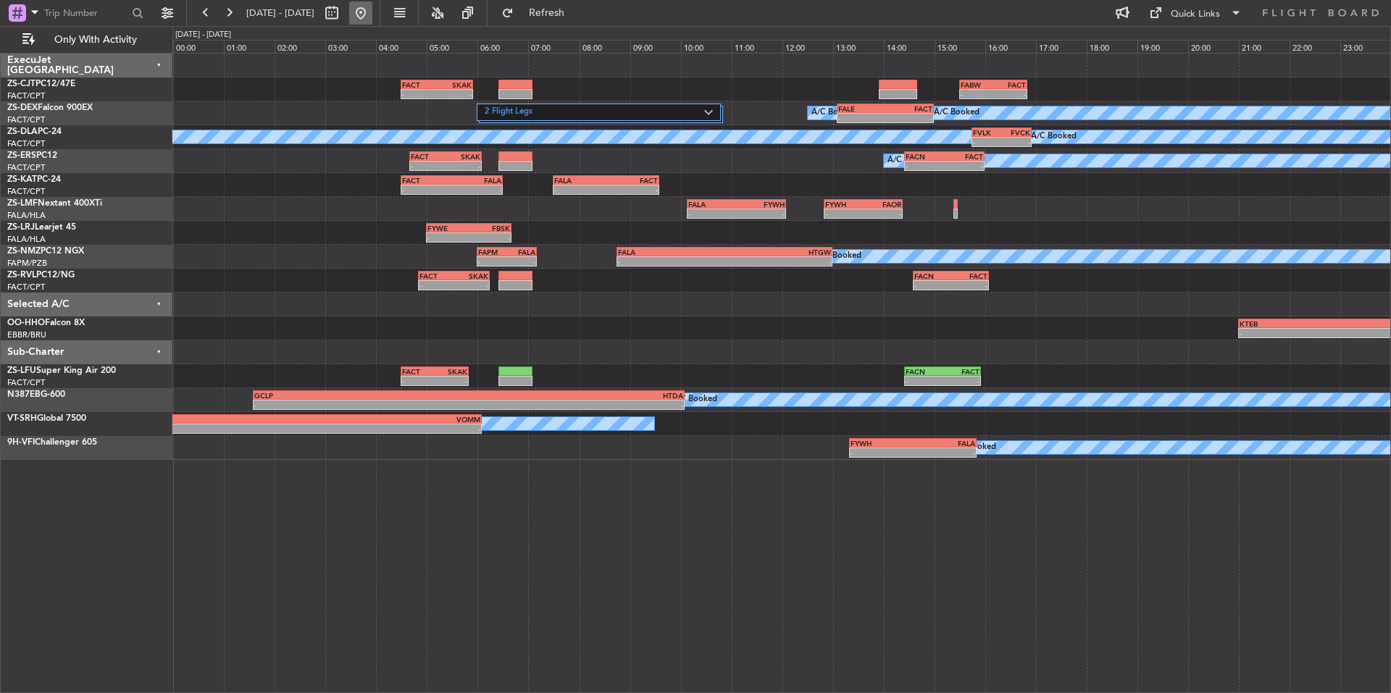
click at [372, 10] on button at bounding box center [360, 12] width 23 height 23
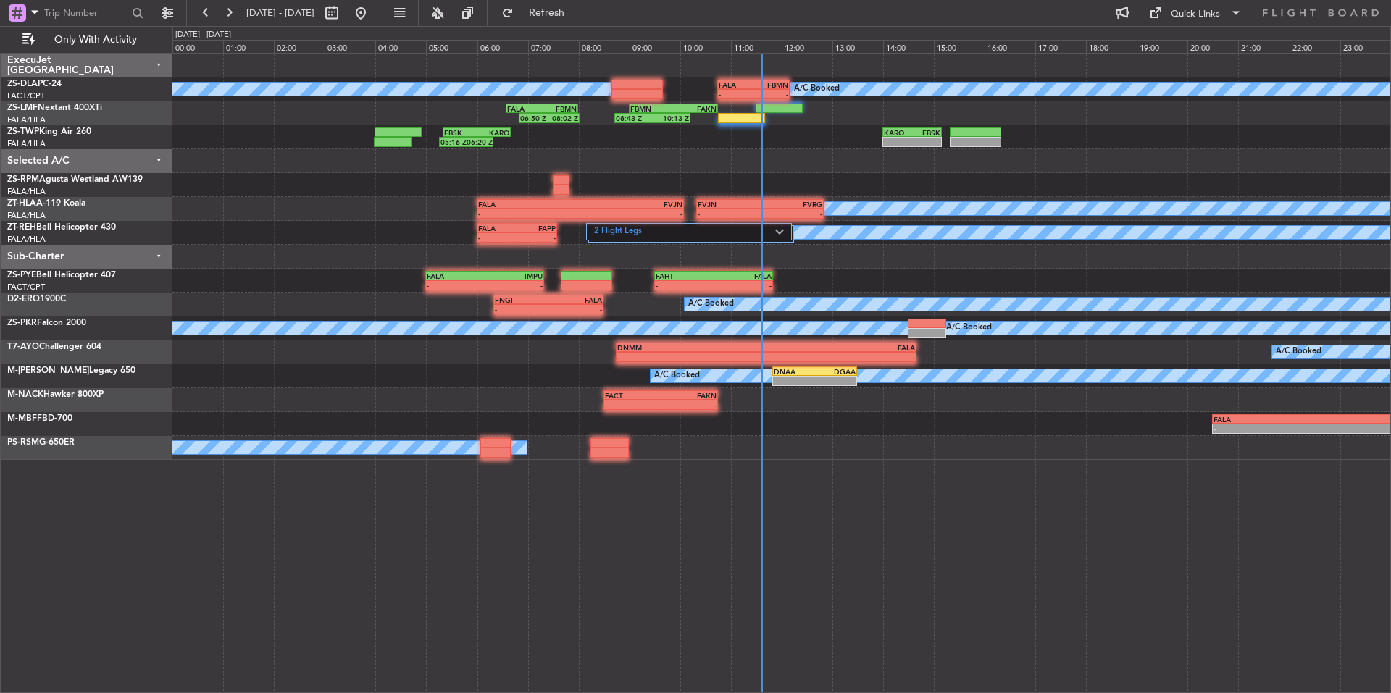
click at [814, 157] on div at bounding box center [780, 161] width 1217 height 24
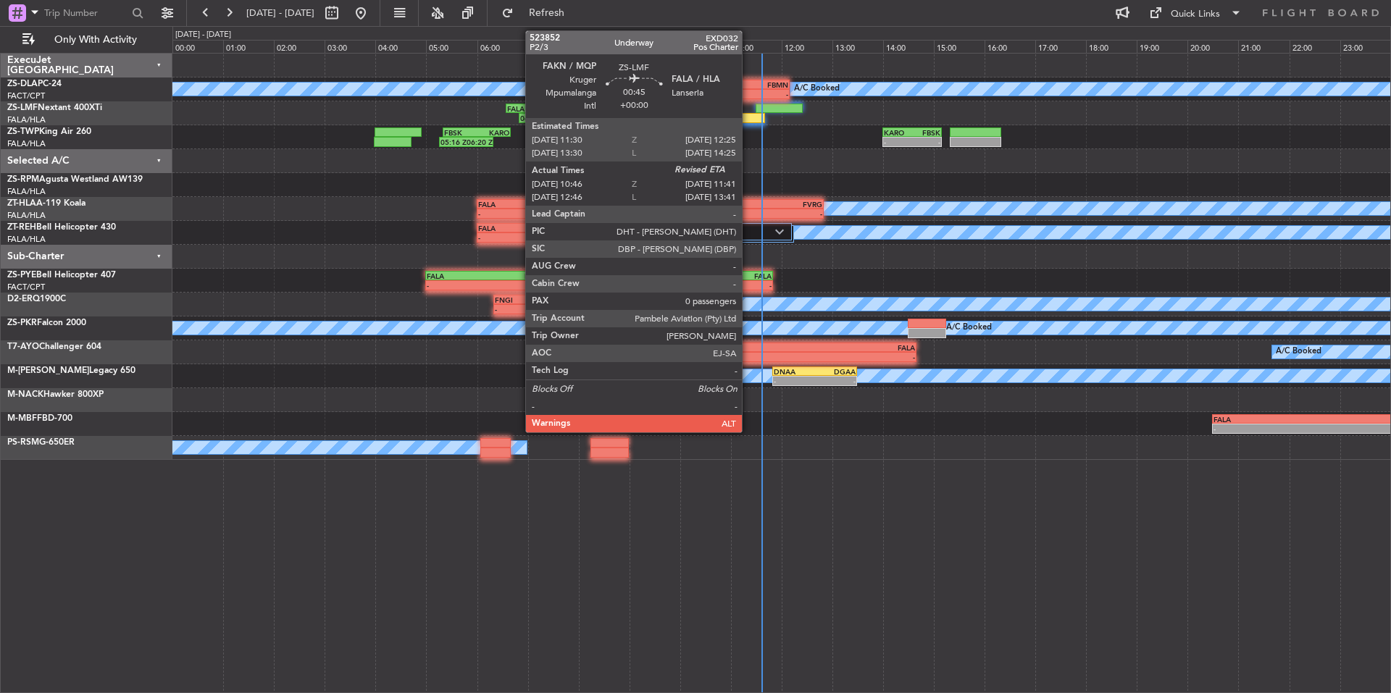
click at [748, 118] on div at bounding box center [741, 118] width 47 height 10
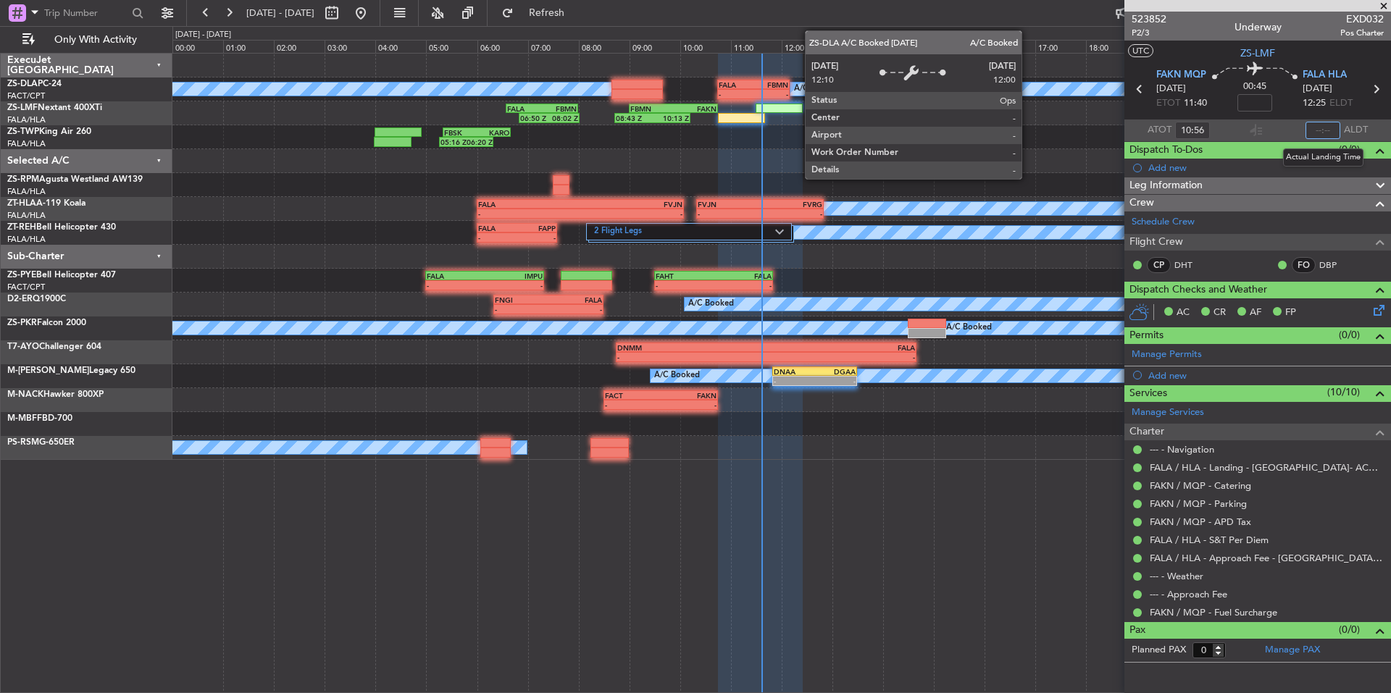
click at [1320, 130] on input "text" at bounding box center [1322, 130] width 35 height 17
type input "11:36"
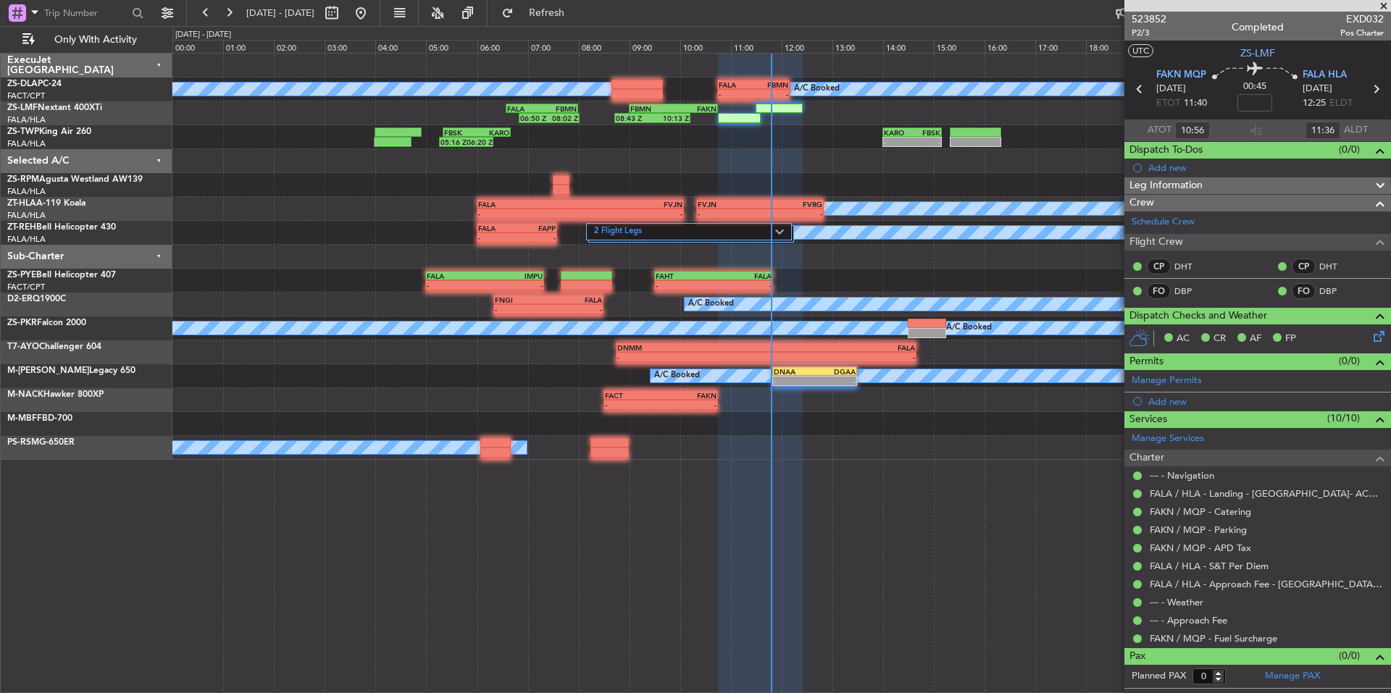
click at [1381, 2] on span at bounding box center [1383, 6] width 14 height 13
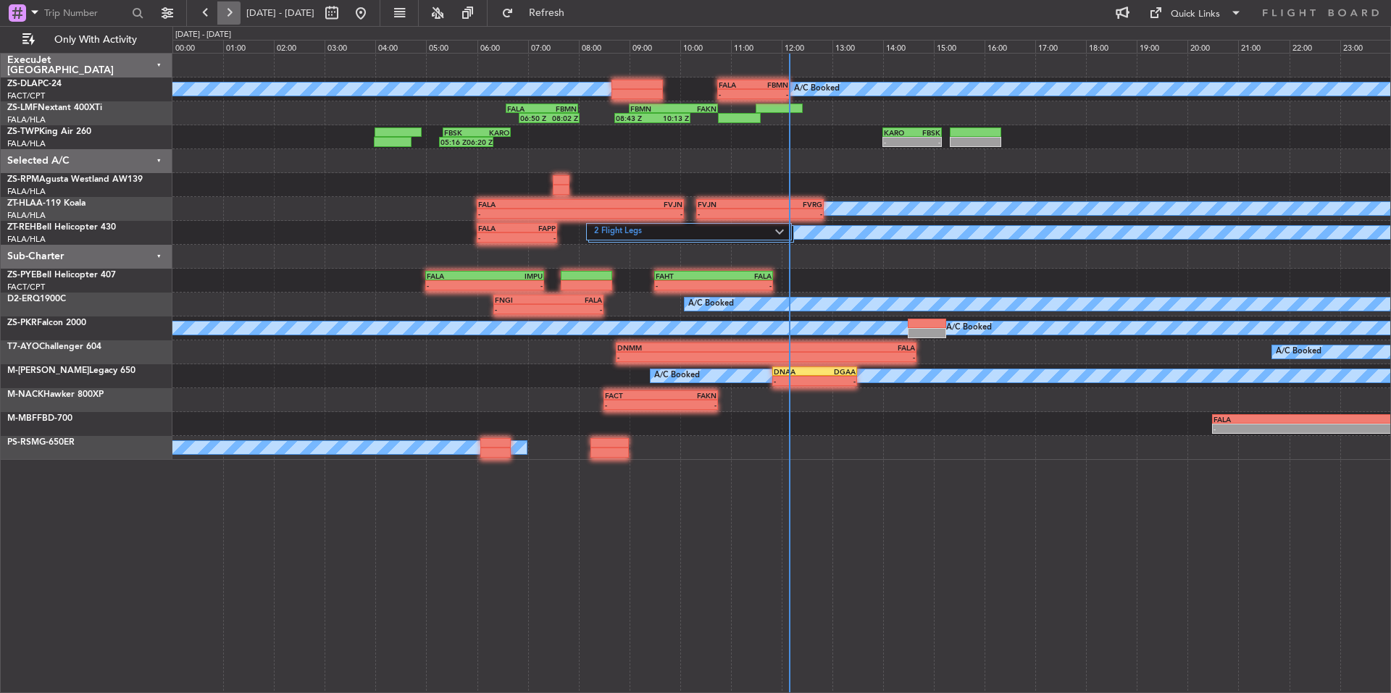
click at [237, 14] on button at bounding box center [228, 12] width 23 height 23
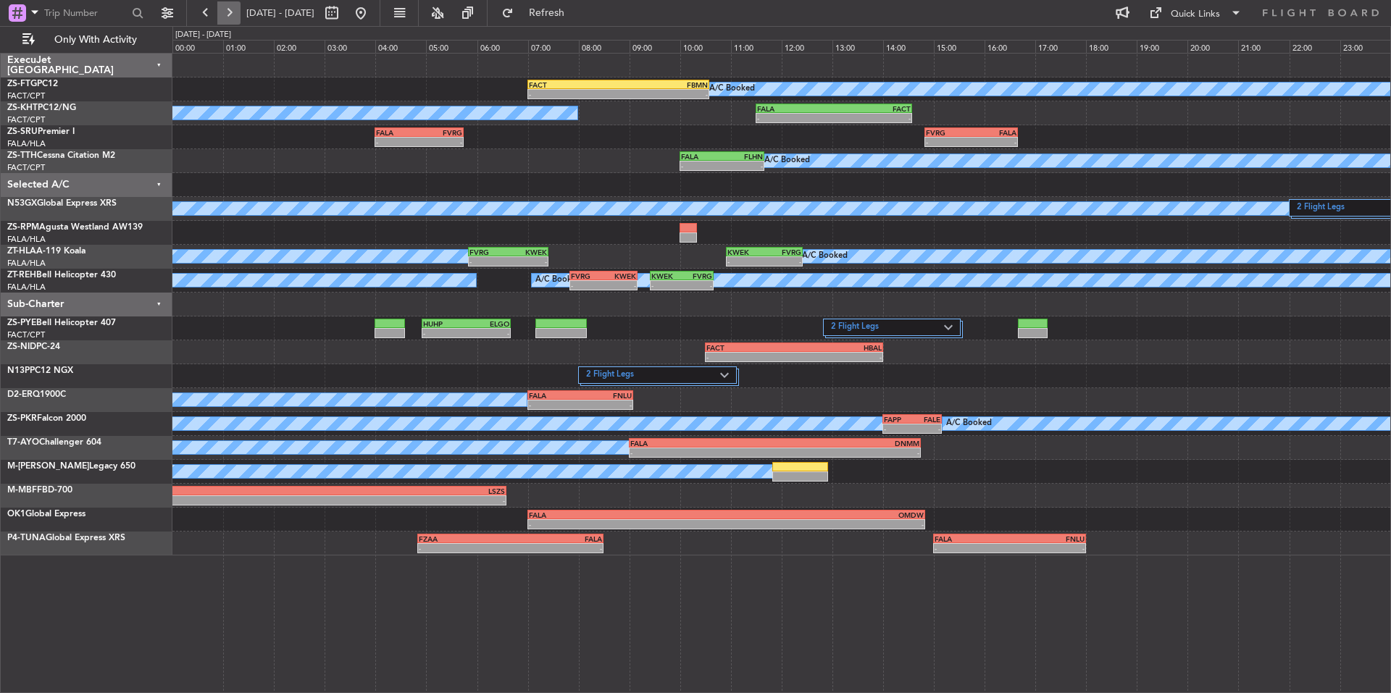
click at [233, 4] on button at bounding box center [228, 12] width 23 height 23
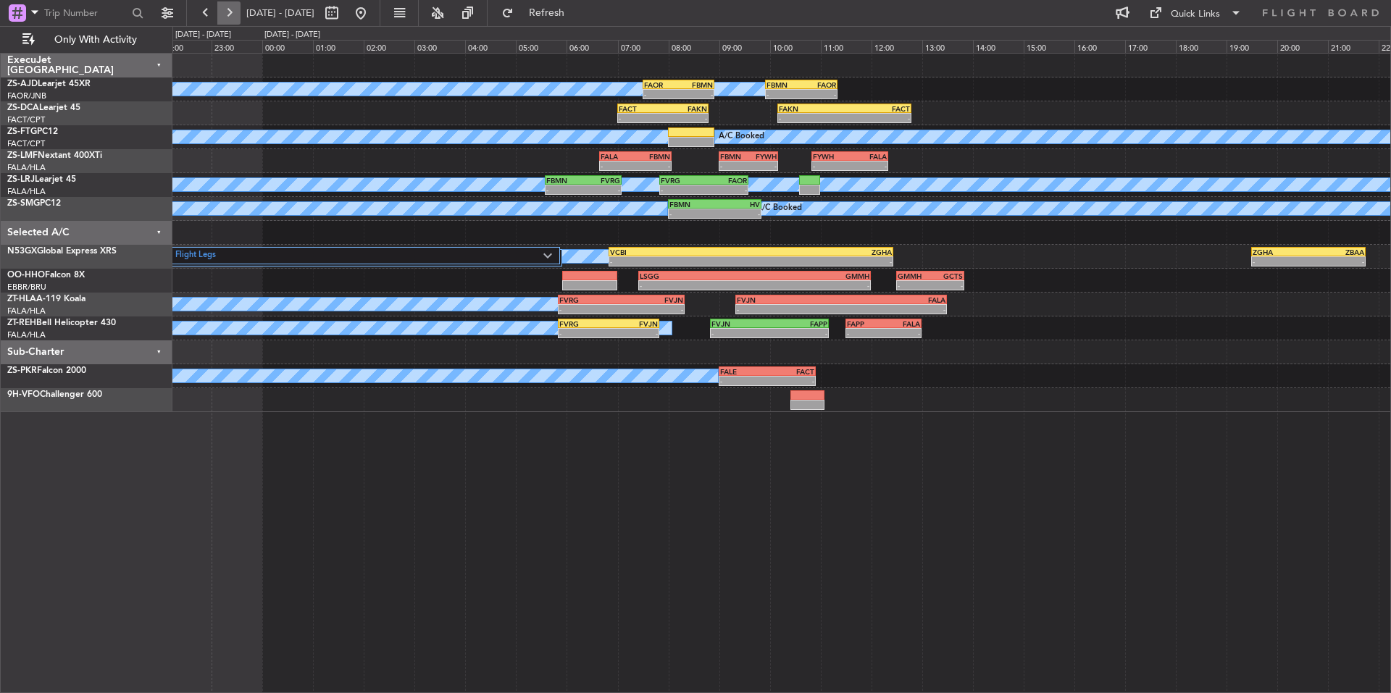
click at [233, 4] on button at bounding box center [228, 12] width 23 height 23
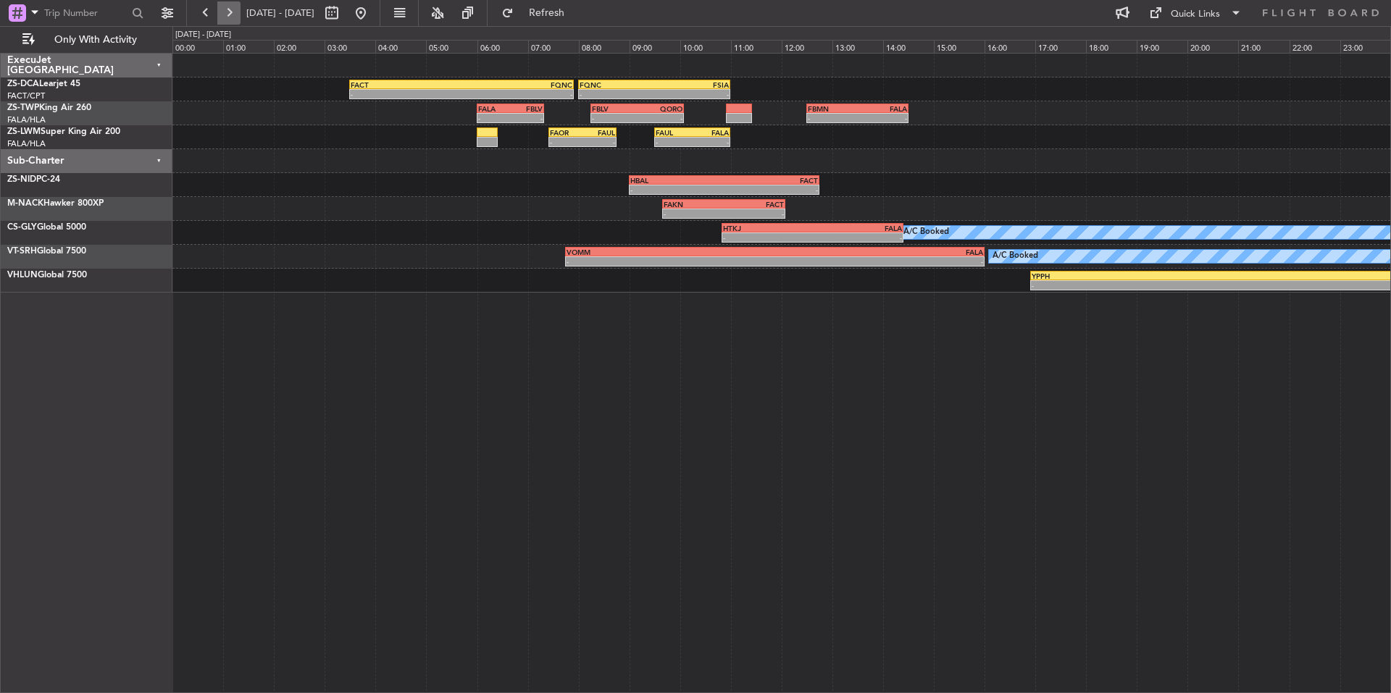
click at [233, 4] on button at bounding box center [228, 12] width 23 height 23
